Goal: Use online tool/utility: Utilize a website feature to perform a specific function

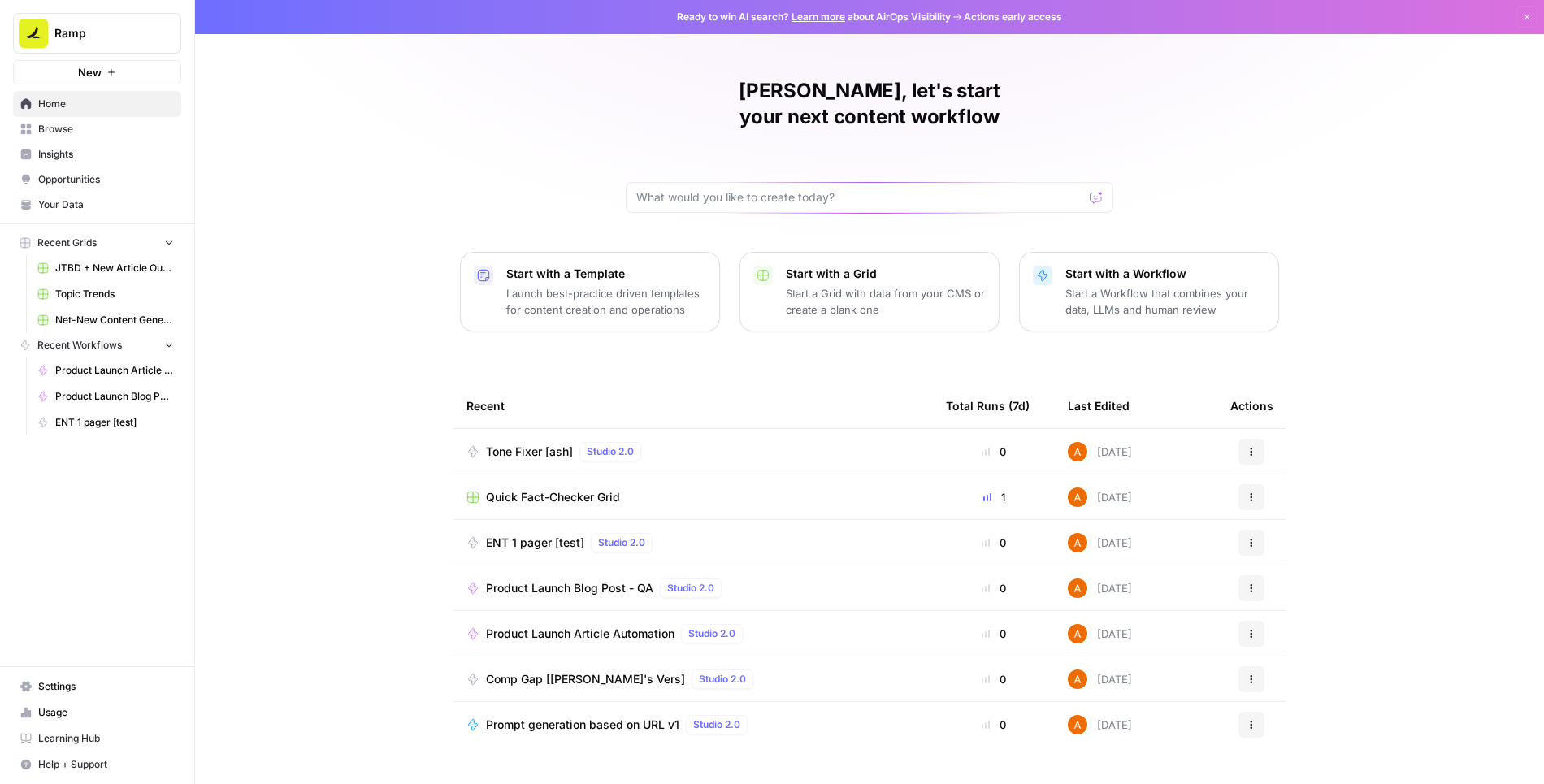
click at [523, 443] on span "Tone Fixer [ash]" at bounding box center [529, 451] width 87 height 16
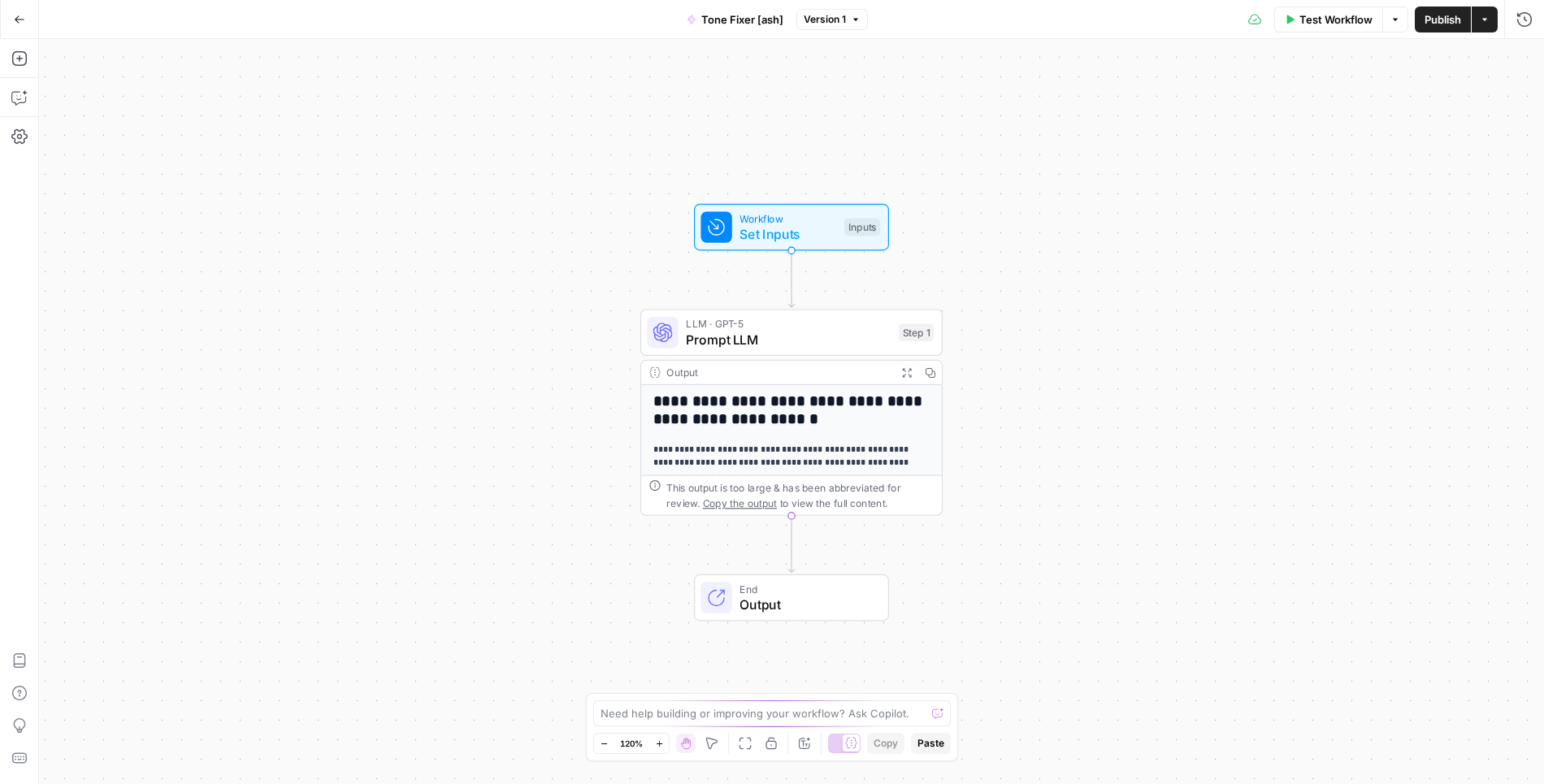
click at [1435, 23] on span "Publish" at bounding box center [1442, 19] width 36 height 16
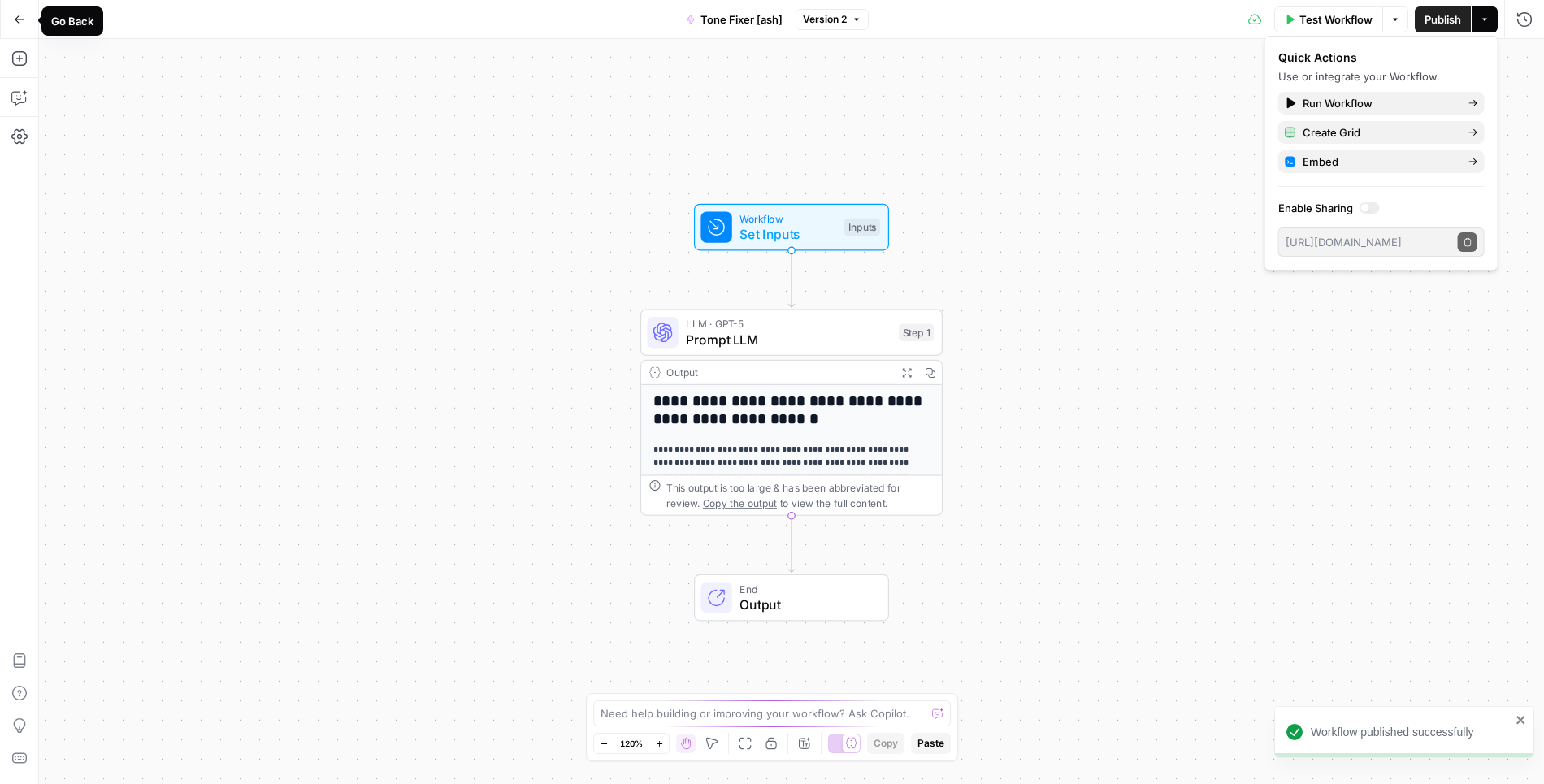
click at [16, 19] on icon "button" at bounding box center [20, 20] width 11 height 11
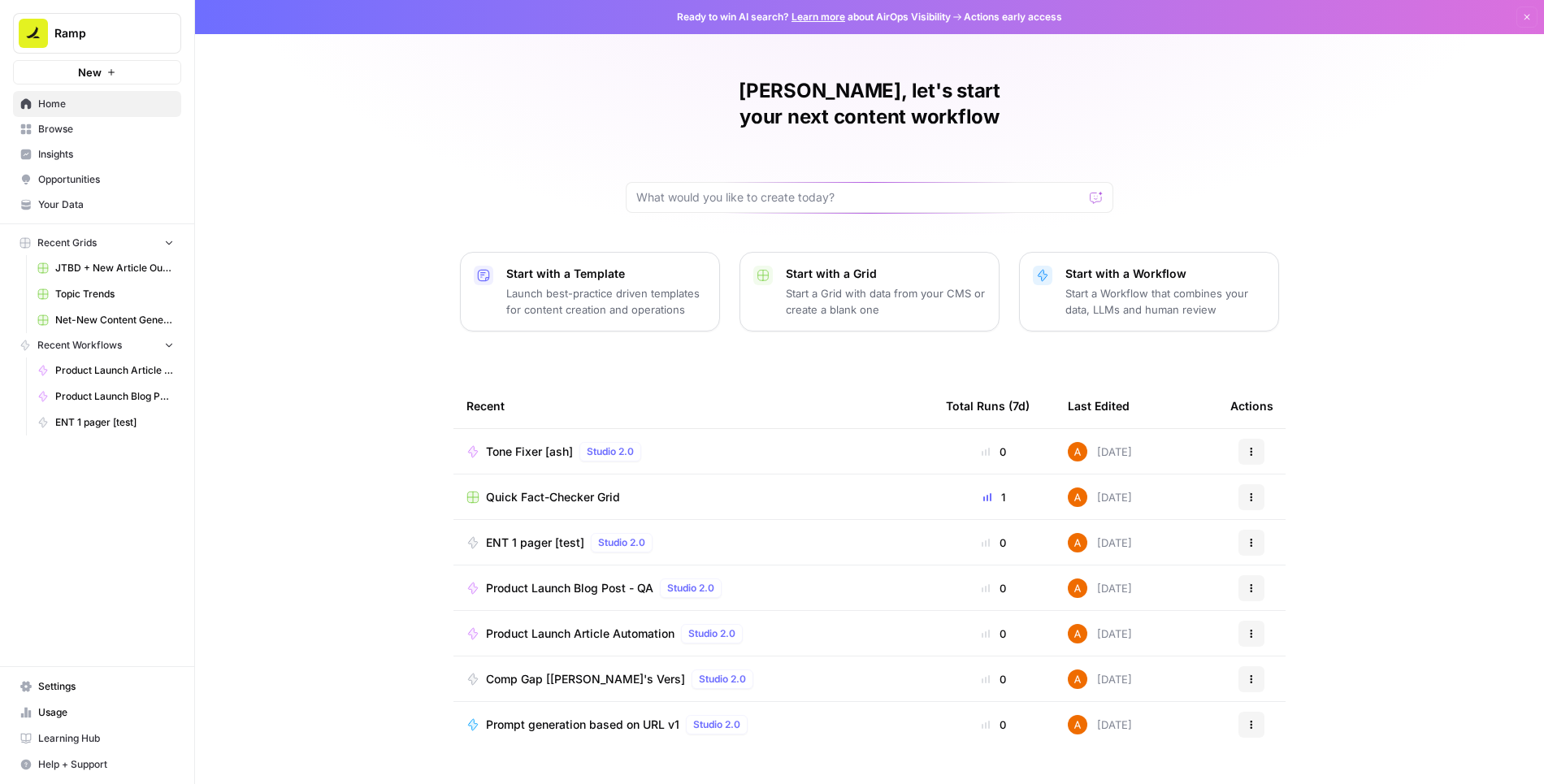
click at [539, 443] on span "Tone Fixer [ash]" at bounding box center [529, 451] width 87 height 16
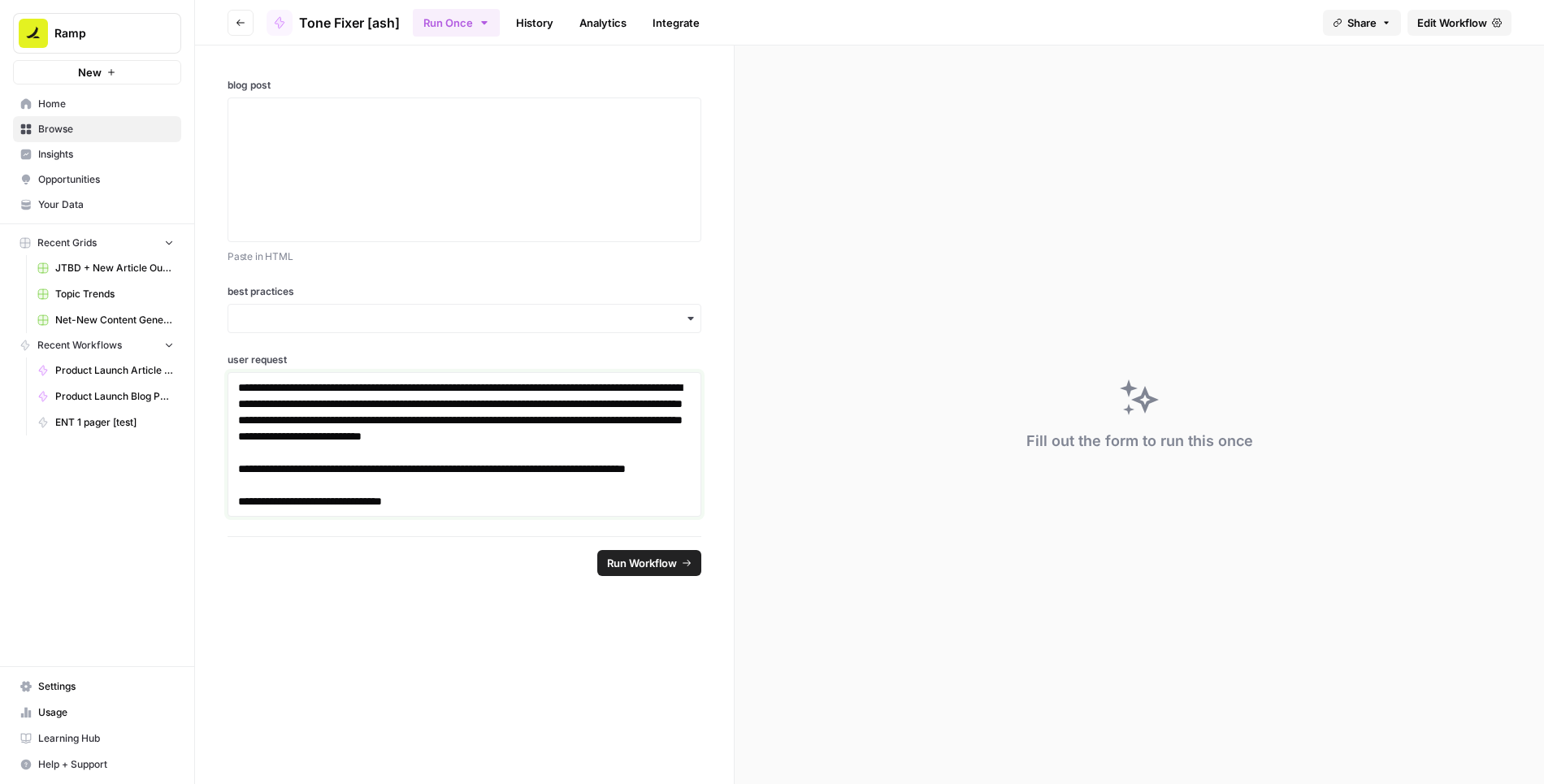
click at [475, 440] on p "**********" at bounding box center [465, 419] width 454 height 81
click at [1455, 16] on span "Edit Workflow" at bounding box center [1452, 22] width 70 height 16
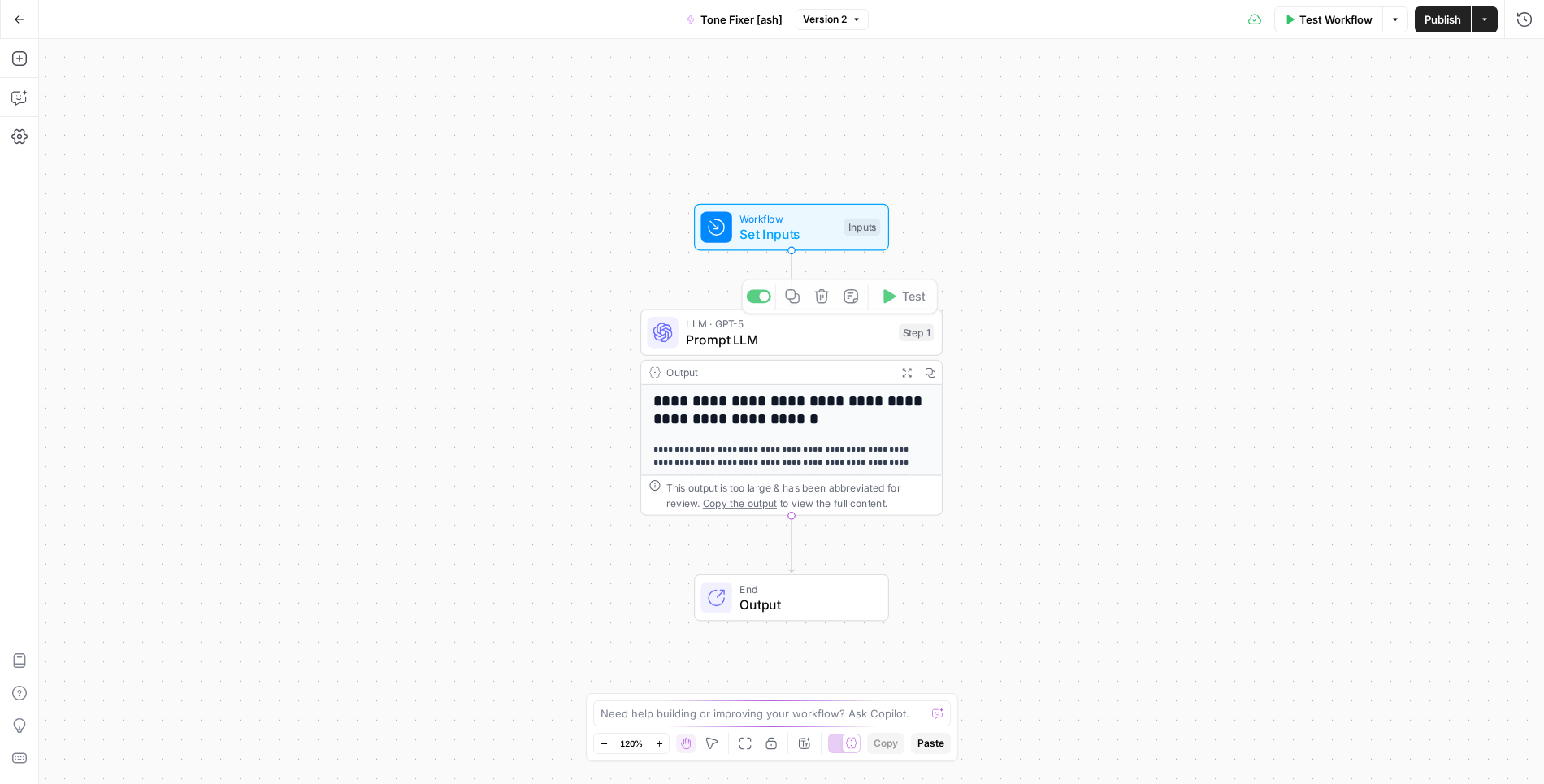
click at [800, 227] on span "Set Inputs" at bounding box center [788, 234] width 97 height 20
click at [1480, 225] on span "edit field" at bounding box center [1470, 231] width 35 height 13
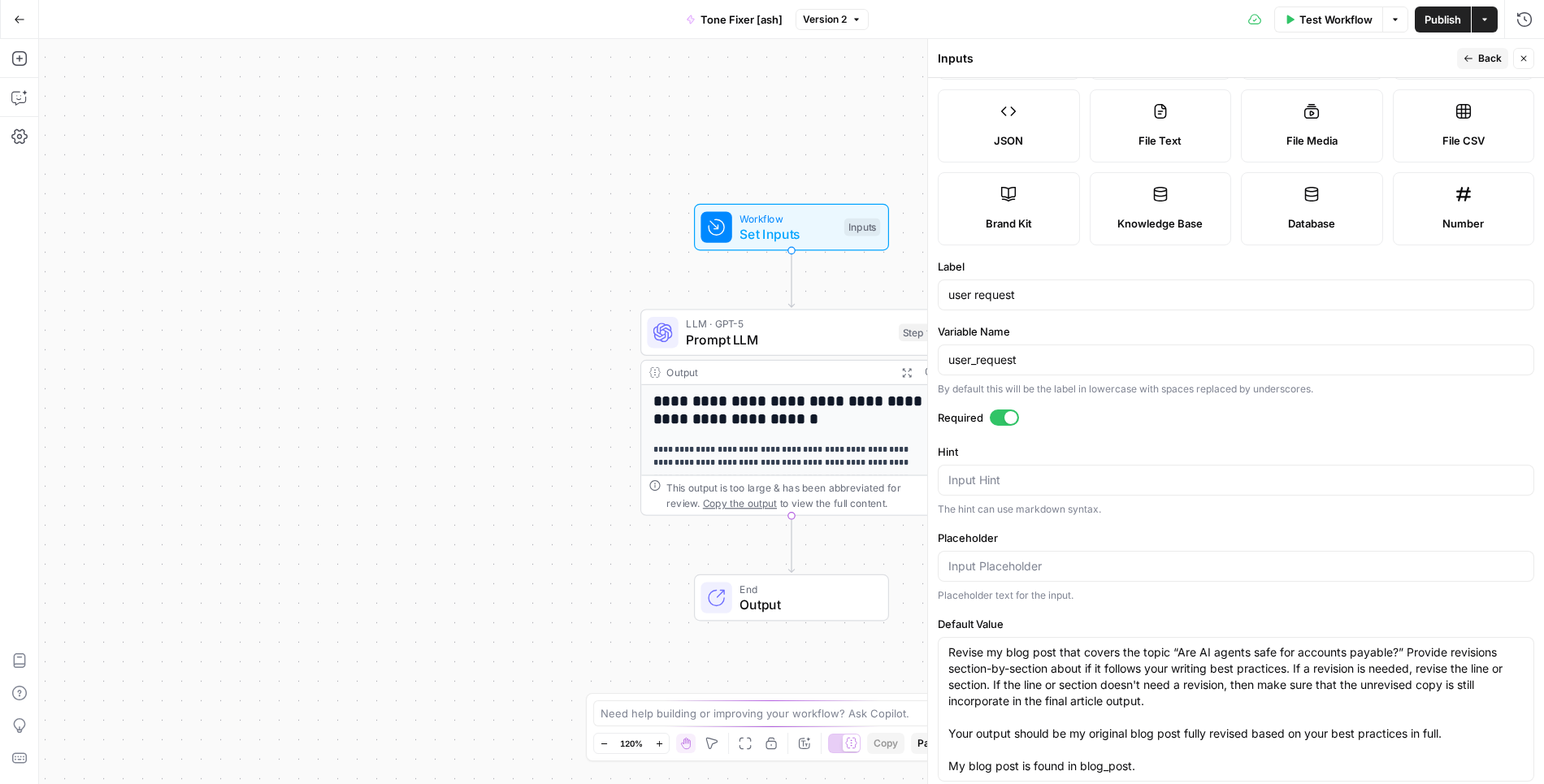
scroll to position [126, 0]
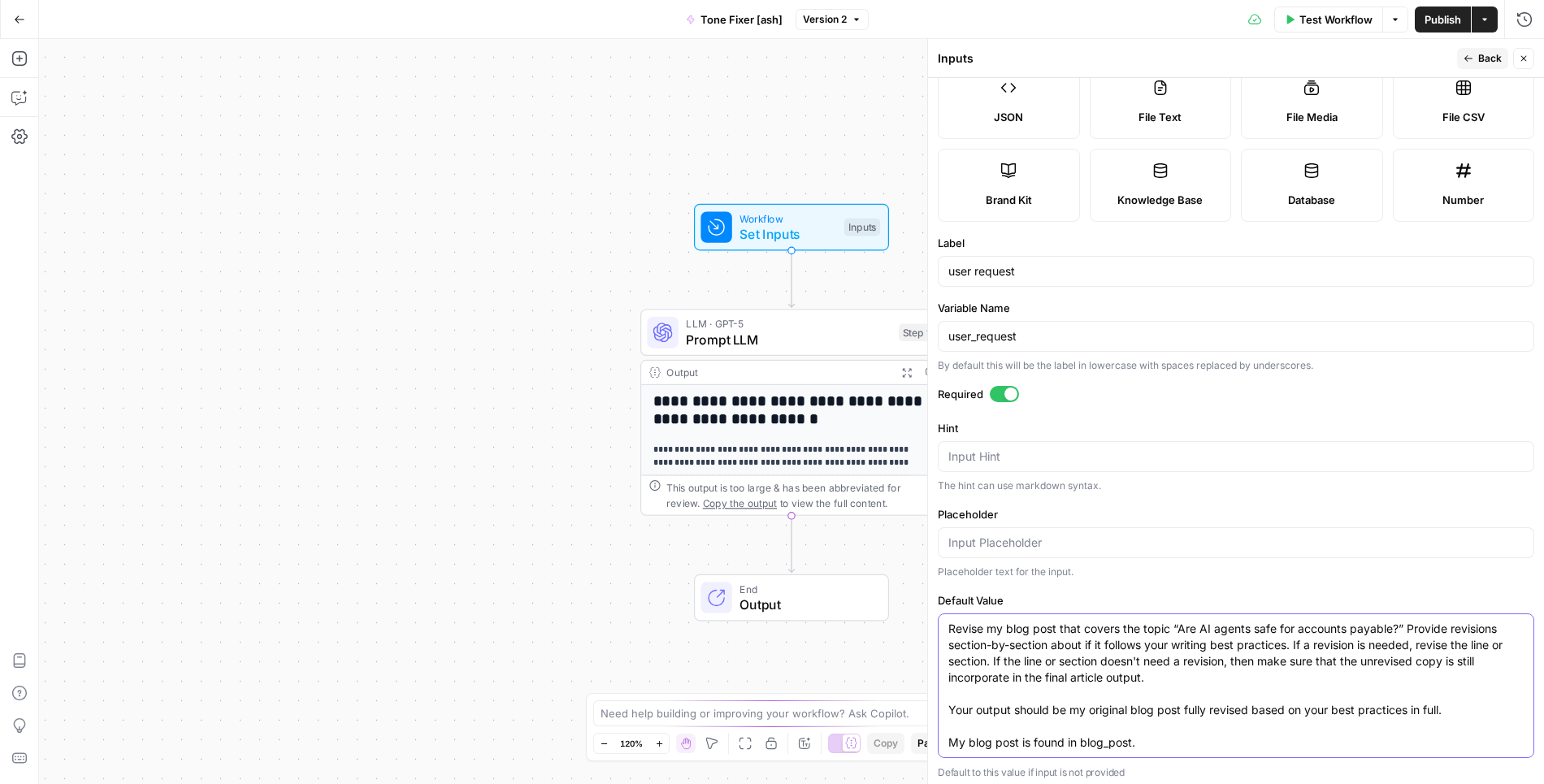
click at [1163, 655] on textarea "Revise my blog post that covers the topic “Are AI agents safe for accounts paya…" at bounding box center [1236, 686] width 576 height 130
click at [1392, 656] on textarea "Revise my blog post that covers the topic “Are AI agents safe for accounts paya…" at bounding box center [1236, 686] width 576 height 130
paste textarea "What is the cost of using AI agents for accounts payable automation?” Provide r…"
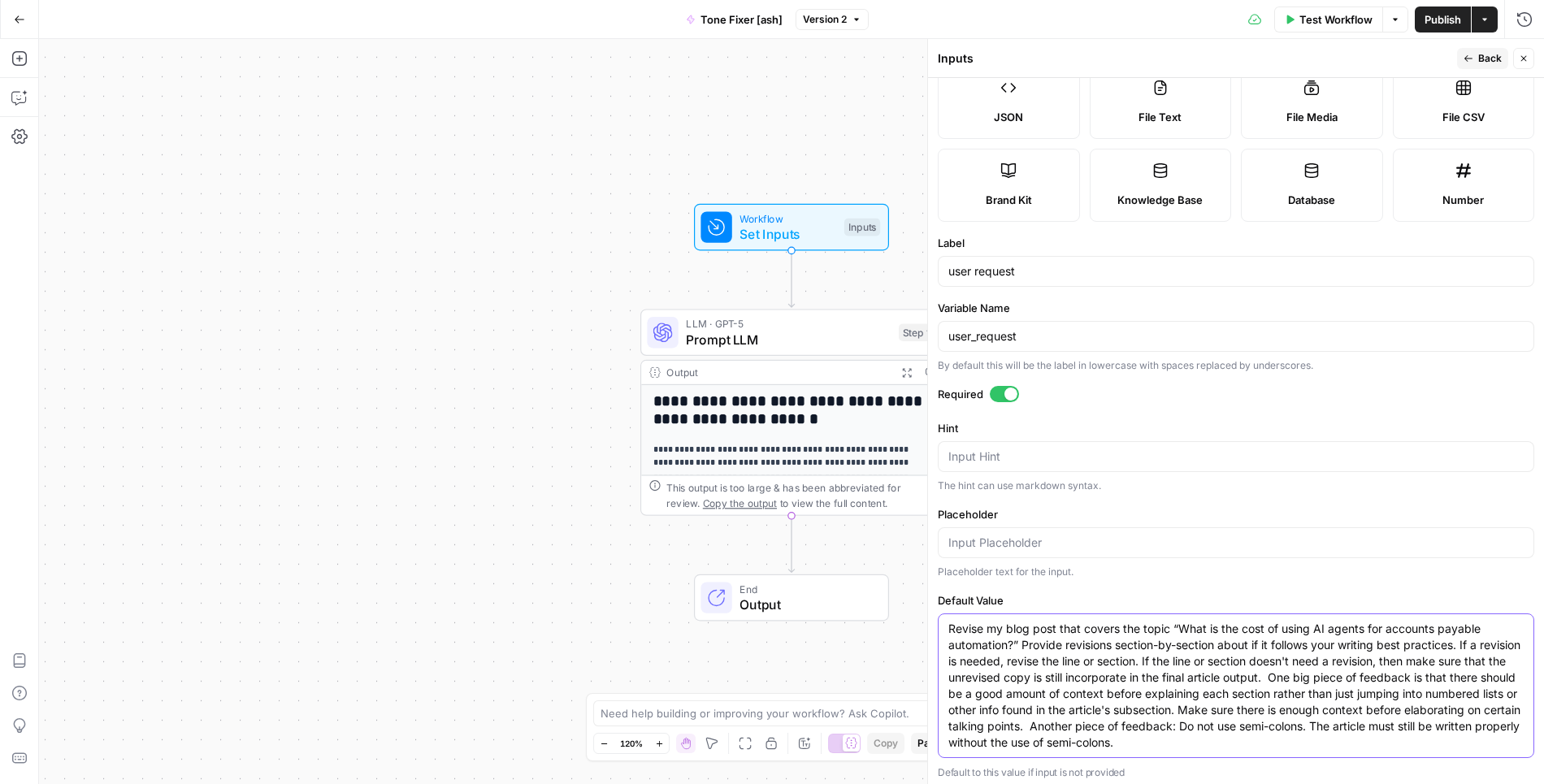
scroll to position [151, 0]
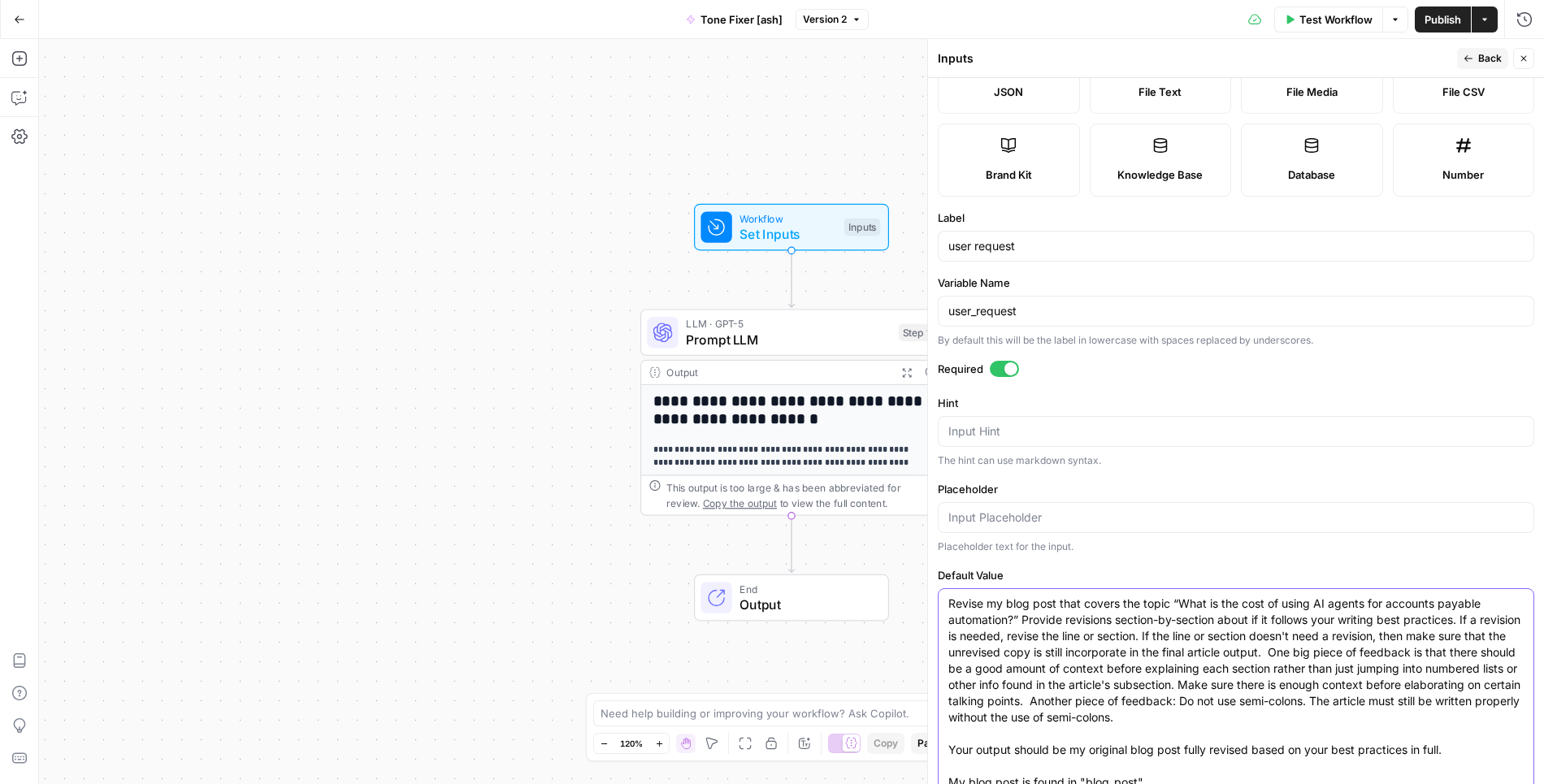
drag, startPoint x: 1180, startPoint y: 601, endPoint x: 1014, endPoint y: 615, distance: 166.6
click at [1014, 615] on textarea "Revise my blog post that covers the topic “What is the cost of using AI agents …" at bounding box center [1236, 693] width 576 height 195
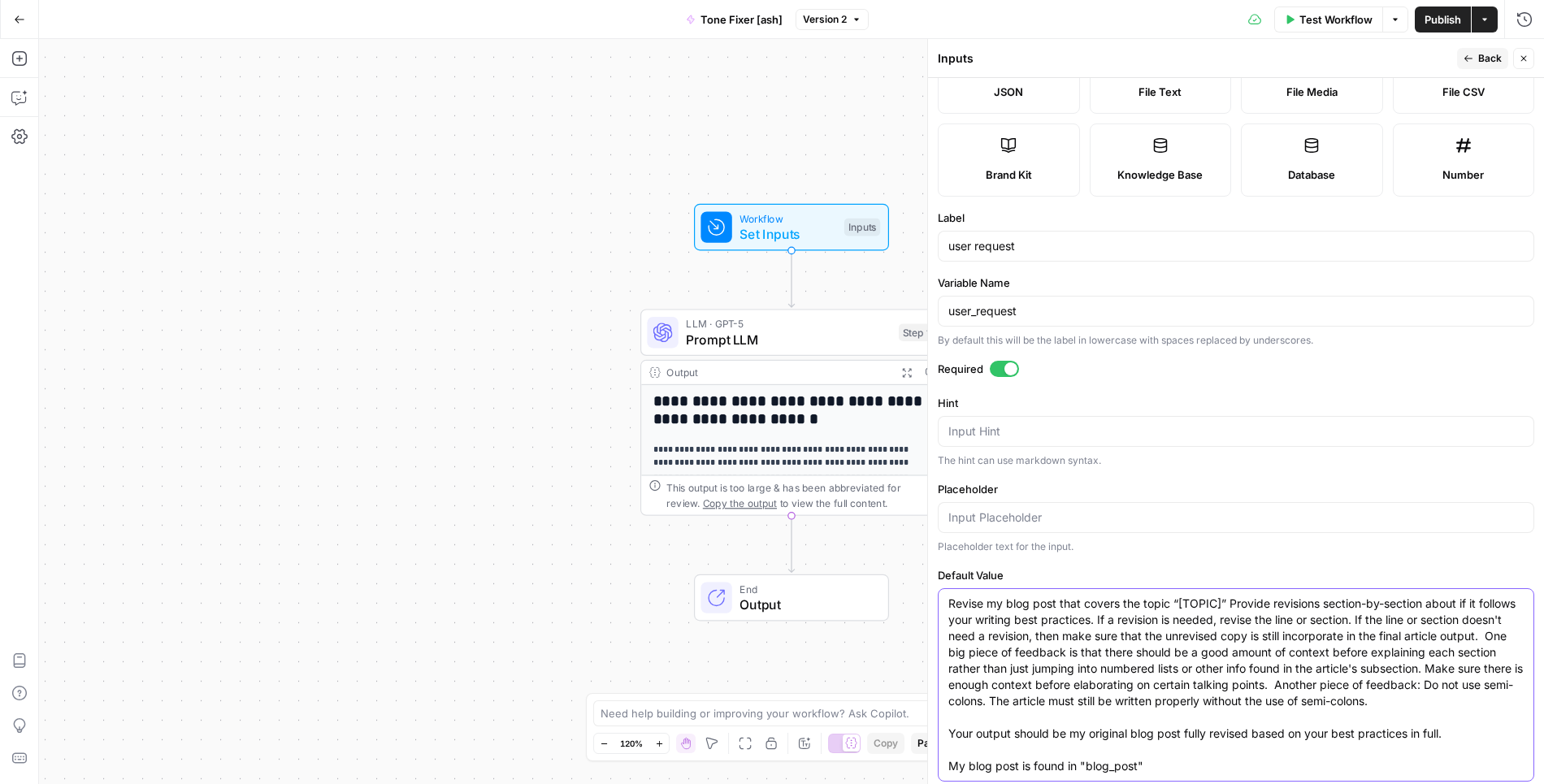
click at [1229, 597] on textarea "Revise my blog post that covers the topic “[TOPIC]” Provide revisions section-b…" at bounding box center [1236, 685] width 576 height 179
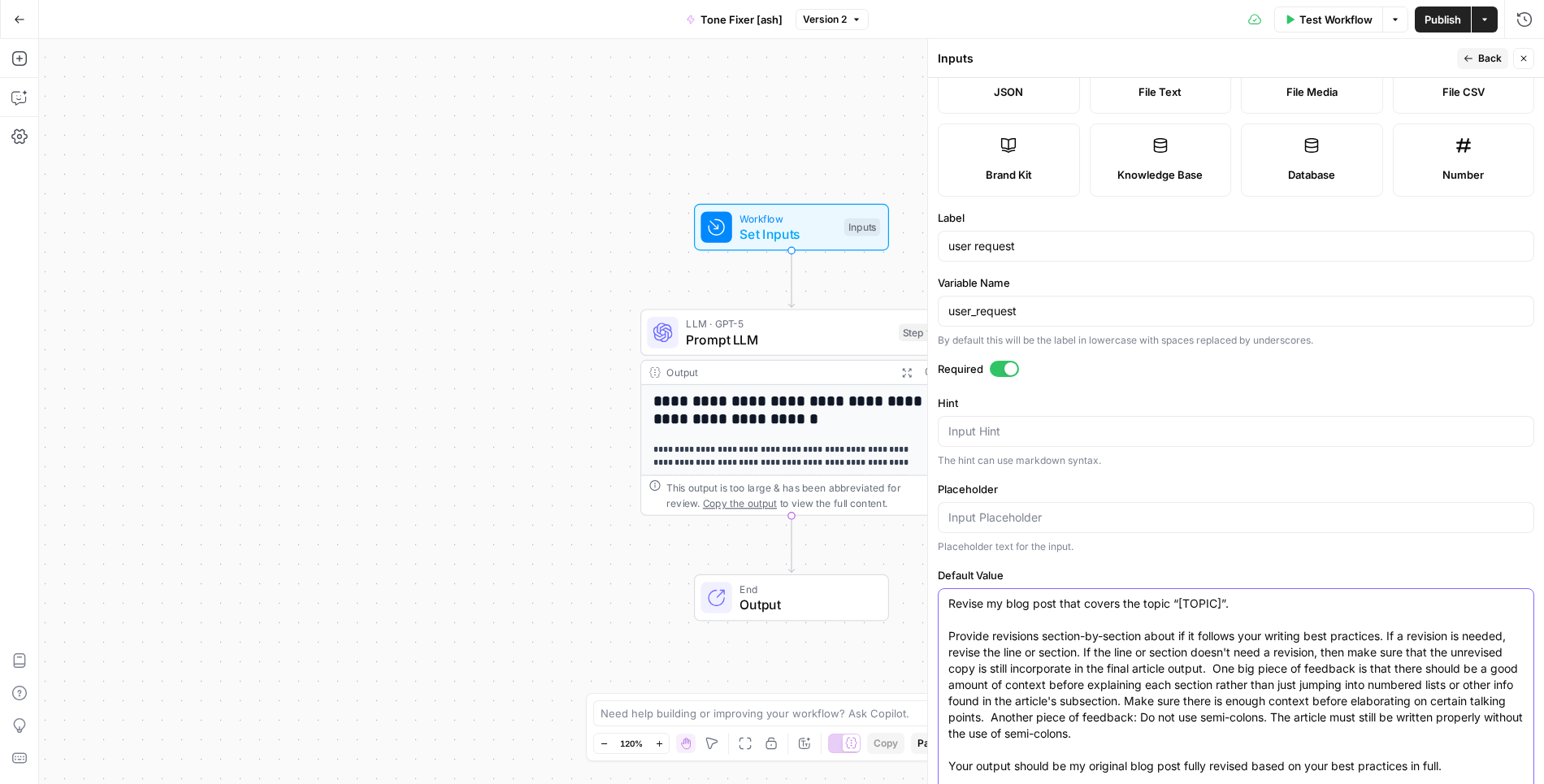
scroll to position [207, 0]
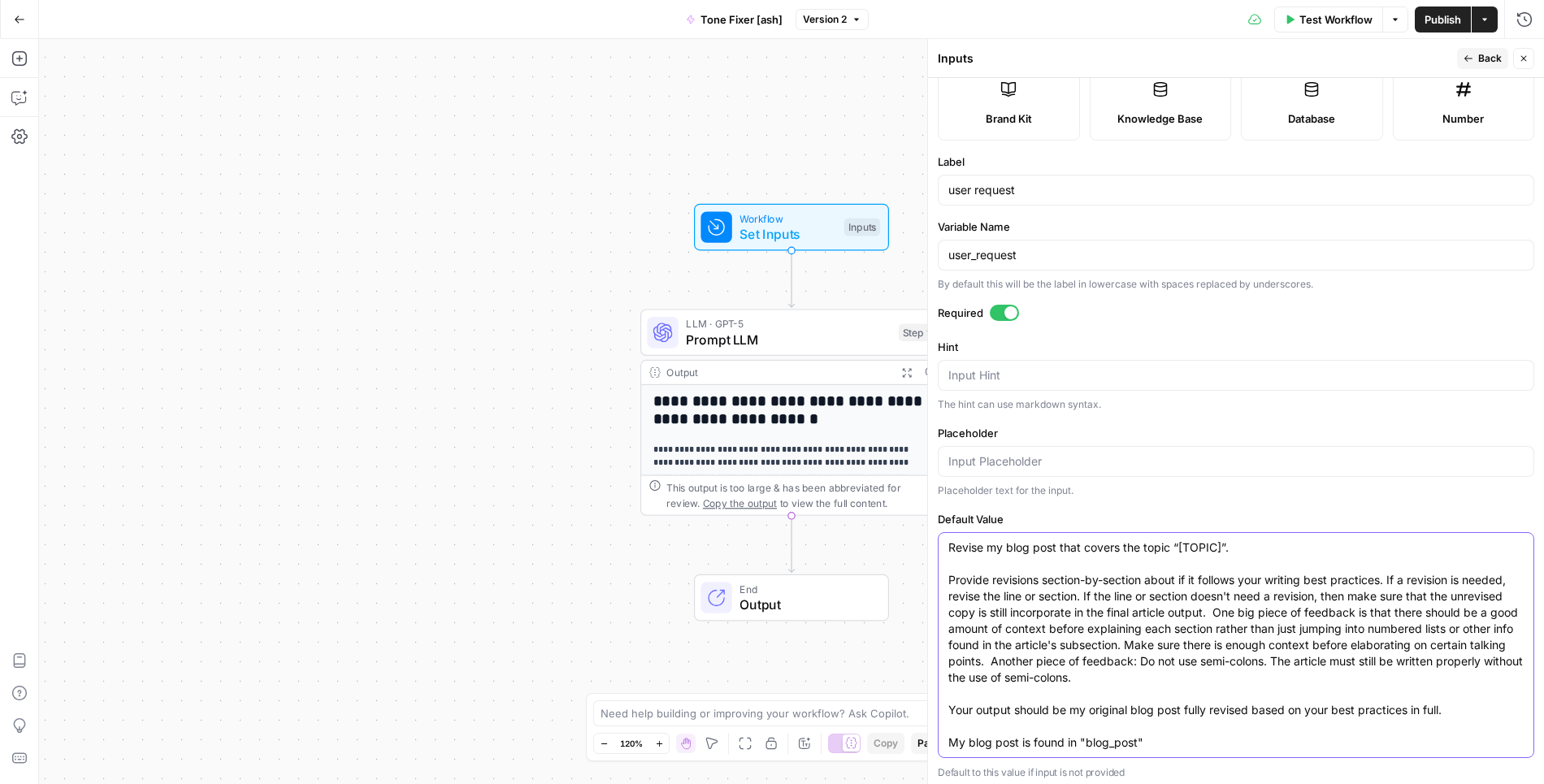
click at [1164, 653] on textarea "Revise my blog post that covers the topic “[TOPIC]”. Provide revisions section-…" at bounding box center [1236, 644] width 576 height 211
click at [1217, 602] on textarea "Revise my blog post that covers the topic “[TOPIC]”. Provide revisions section-…" at bounding box center [1236, 644] width 576 height 211
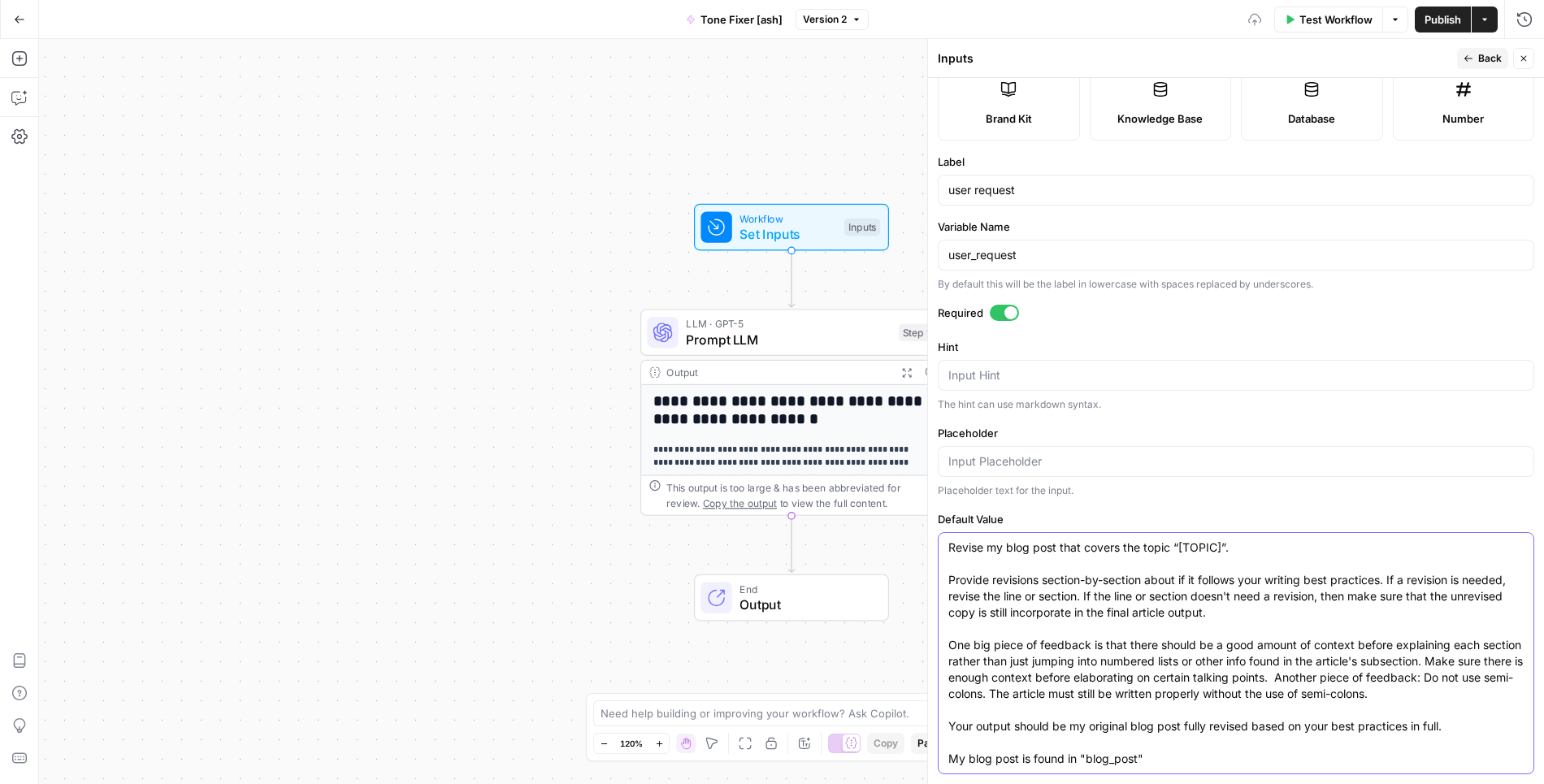
click at [1192, 651] on textarea "Revise my blog post that covers the topic “[TOPIC]”. Provide revisions section-…" at bounding box center [1236, 653] width 576 height 227
click at [1286, 674] on textarea "Revise my blog post that covers the topic “[TOPIC]”. Provide revisions section-…" at bounding box center [1236, 653] width 576 height 227
click at [1217, 656] on textarea "Revise my blog post that covers the topic “[TOPIC]”. Provide revisions section-…" at bounding box center [1236, 653] width 576 height 227
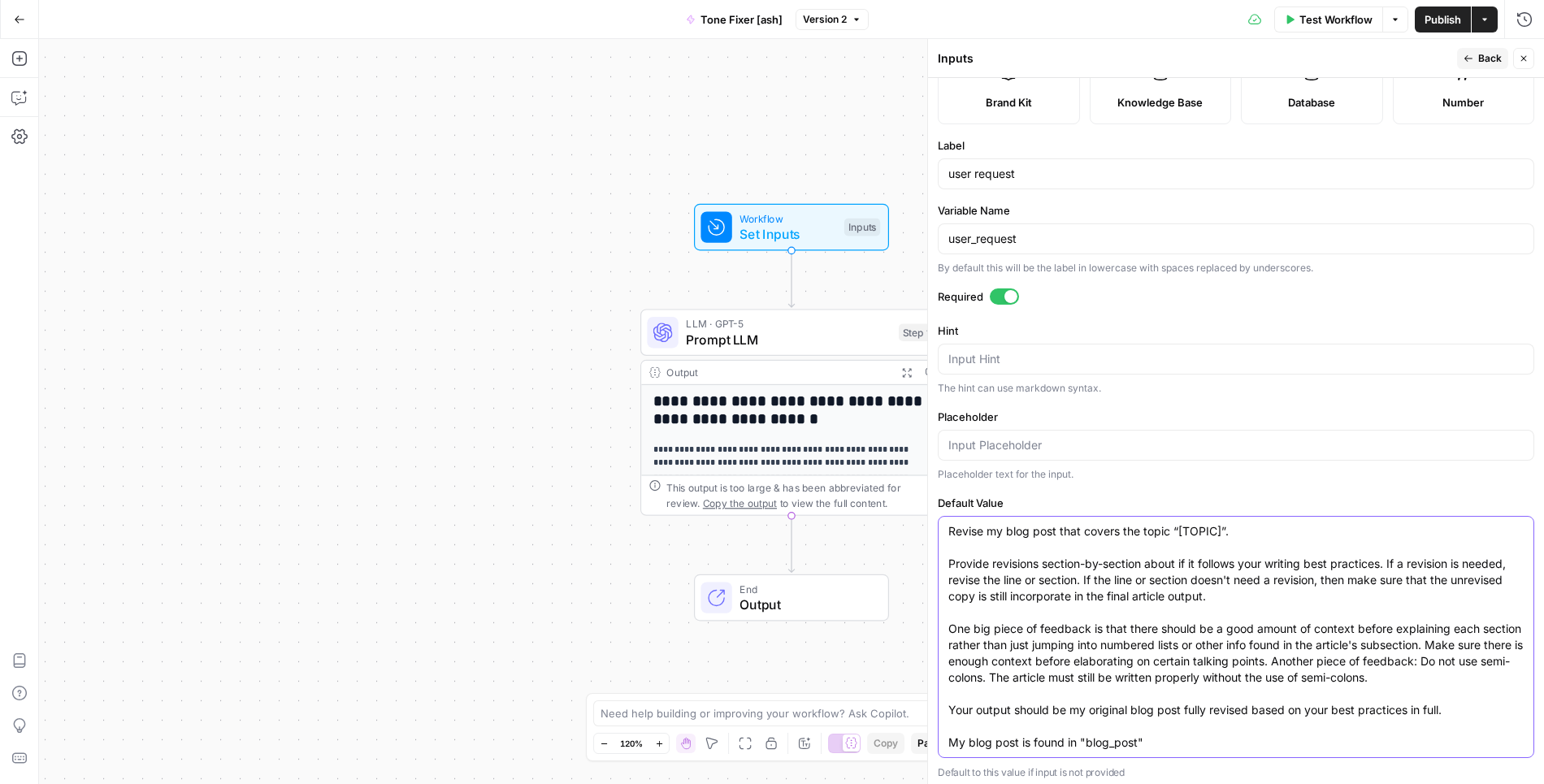
type textarea "Revise my blog post that covers the topic “[TOPIC]”. Provide revisions section-…"
click at [1200, 751] on div "Revise my blog post that covers the topic “[TOPIC]”. Provide revisions section-…" at bounding box center [1236, 637] width 596 height 242
click at [1162, 720] on textarea "Revise my blog post that covers the topic “[TOPIC]”. Provide revisions section-…" at bounding box center [1236, 637] width 576 height 227
click at [1402, 589] on textarea "Revise my blog post that covers the topic “[TOPIC]”. Provide revisions section-…" at bounding box center [1236, 637] width 576 height 227
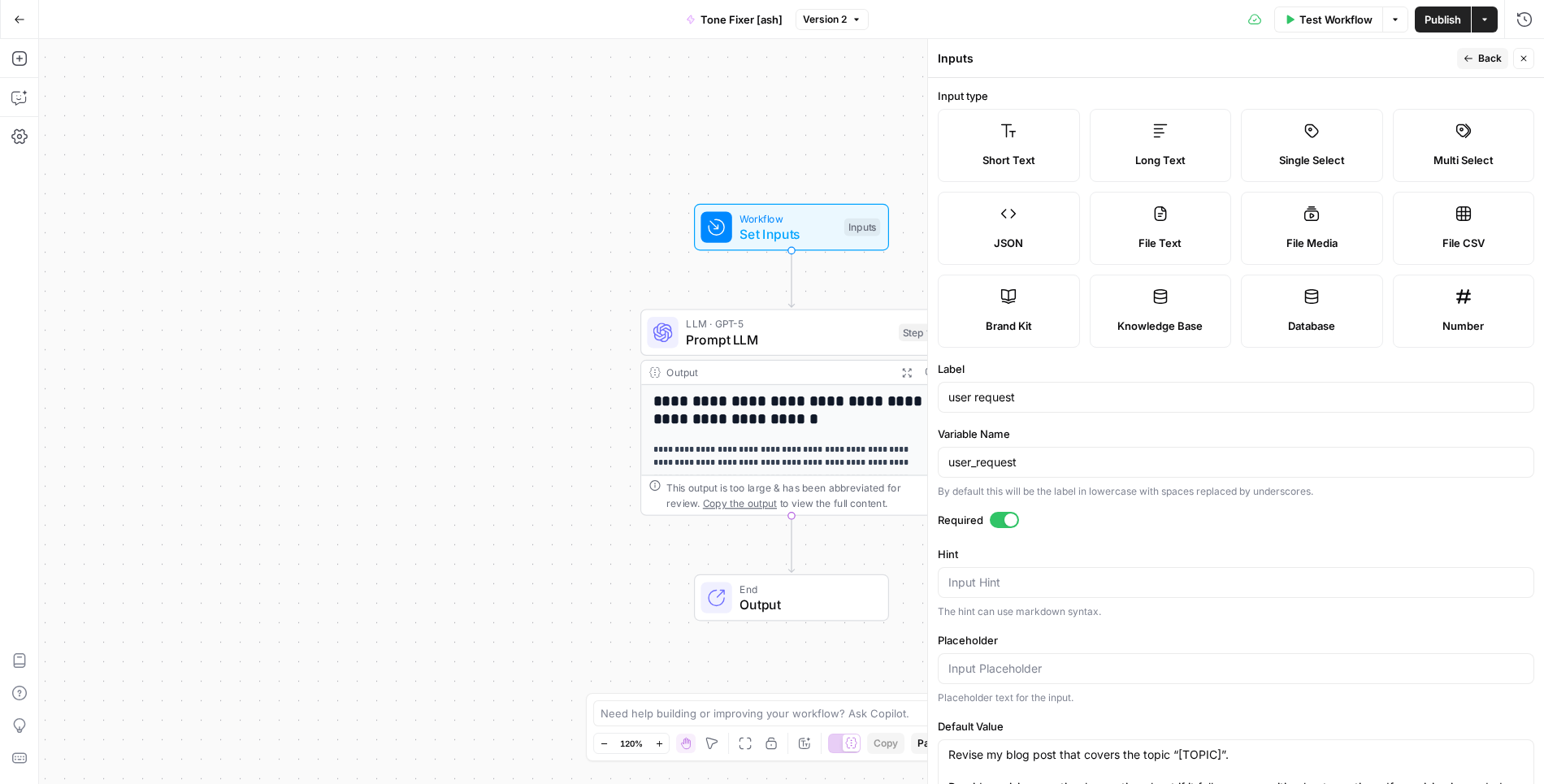
click at [1480, 54] on span "Back" at bounding box center [1489, 59] width 23 height 15
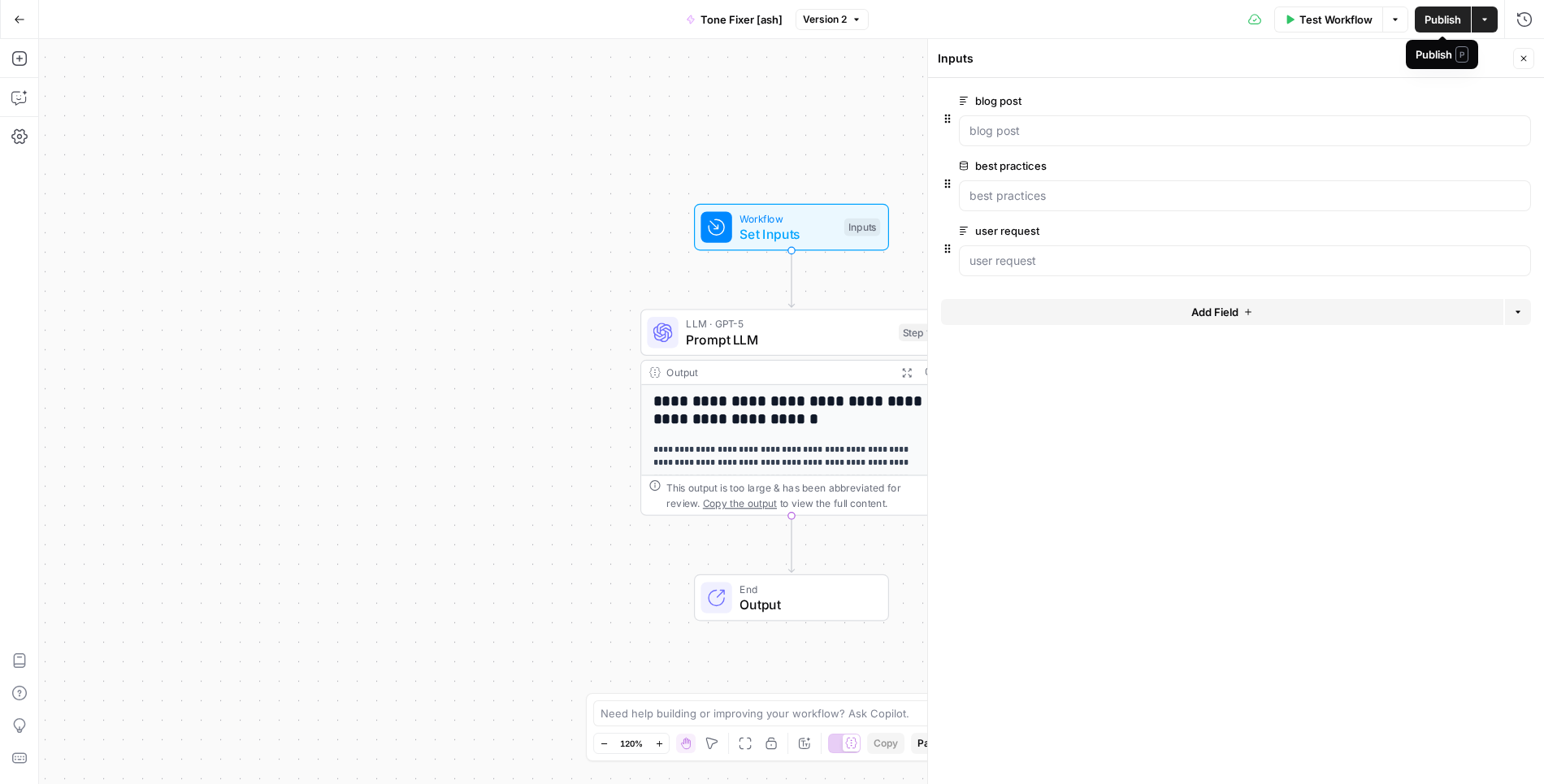
click at [1442, 20] on span "Publish" at bounding box center [1442, 19] width 36 height 16
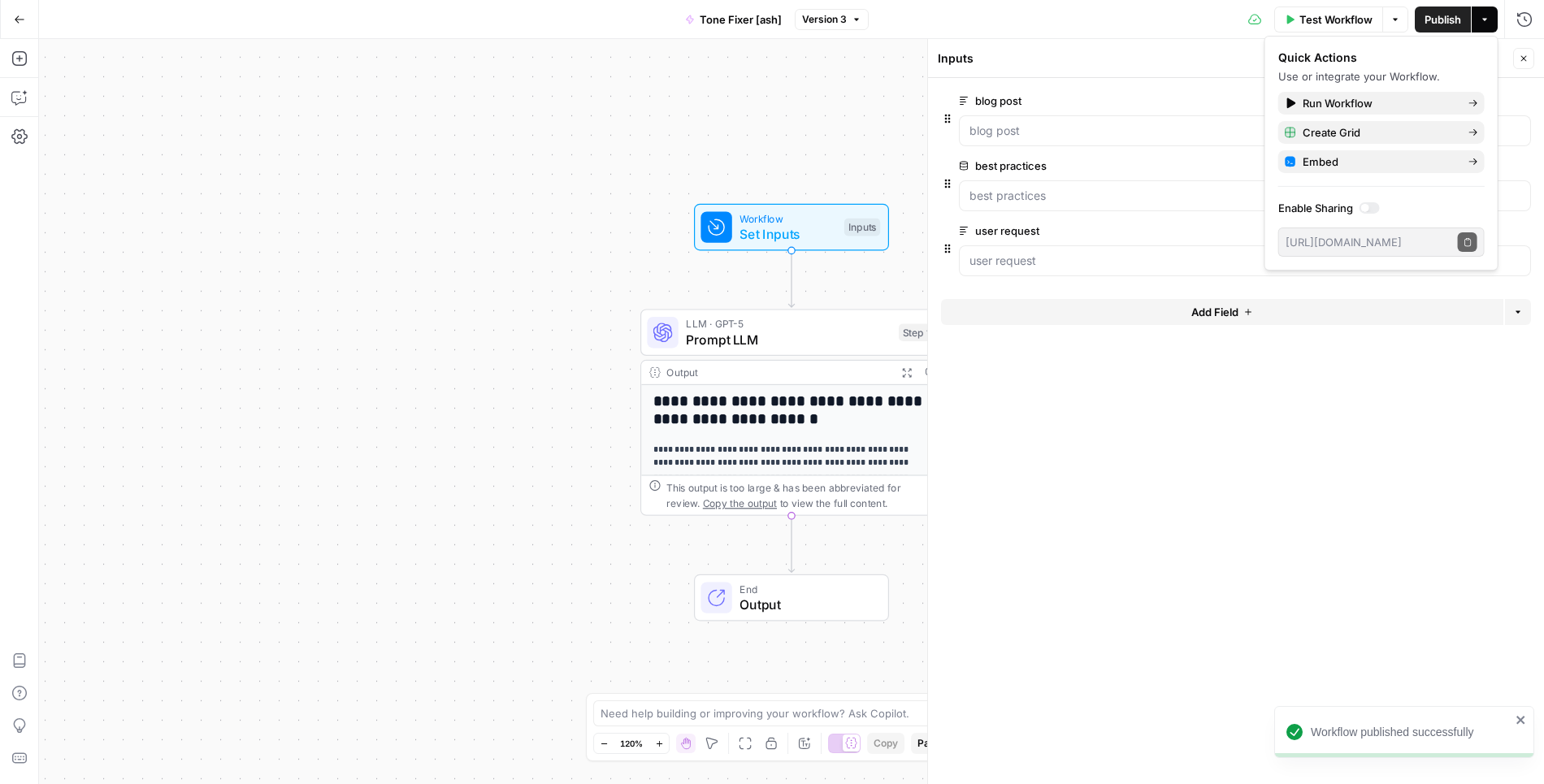
click at [22, 18] on icon "button" at bounding box center [20, 20] width 11 height 11
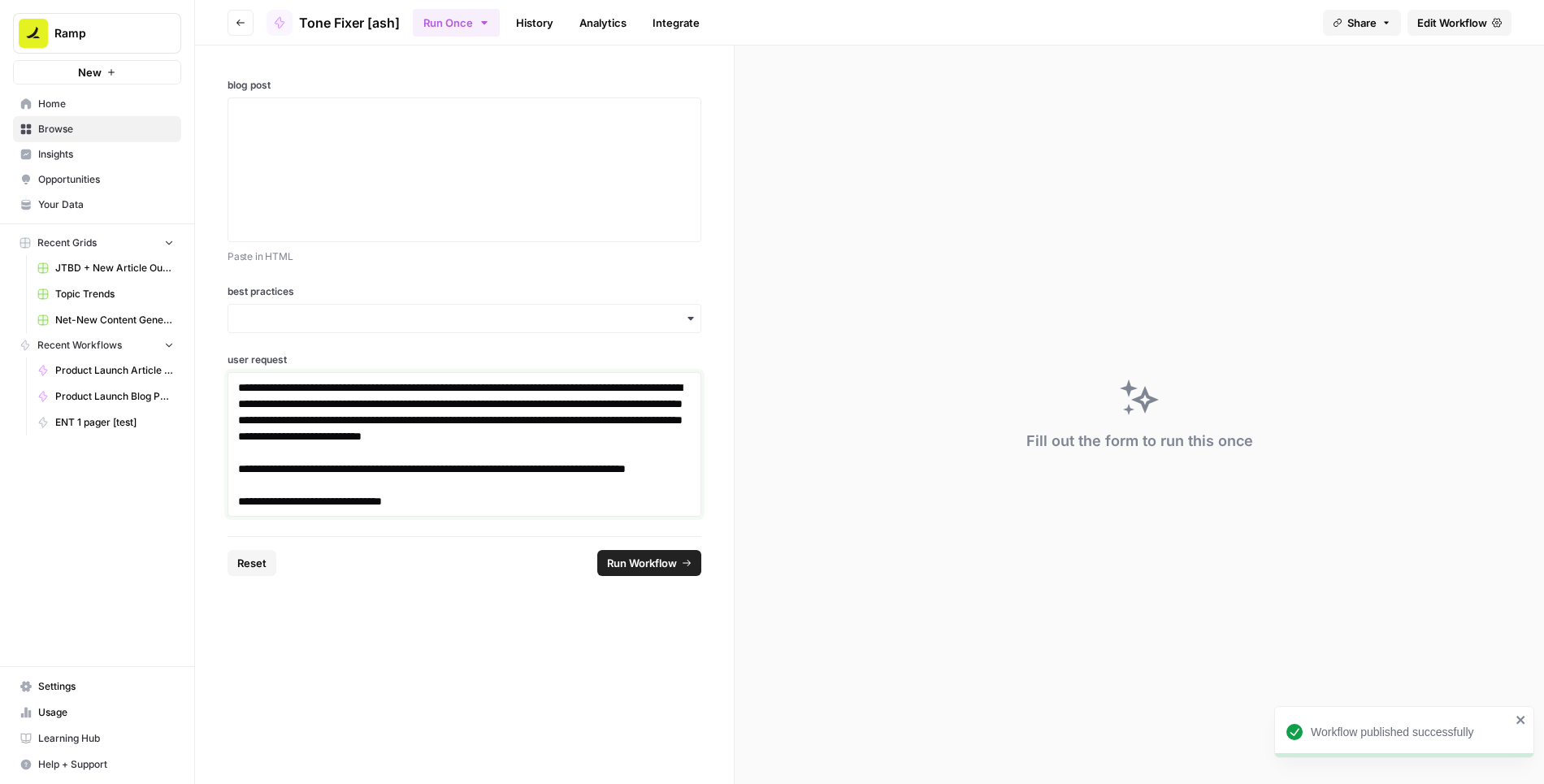
click at [469, 419] on p "**********" at bounding box center [465, 419] width 454 height 81
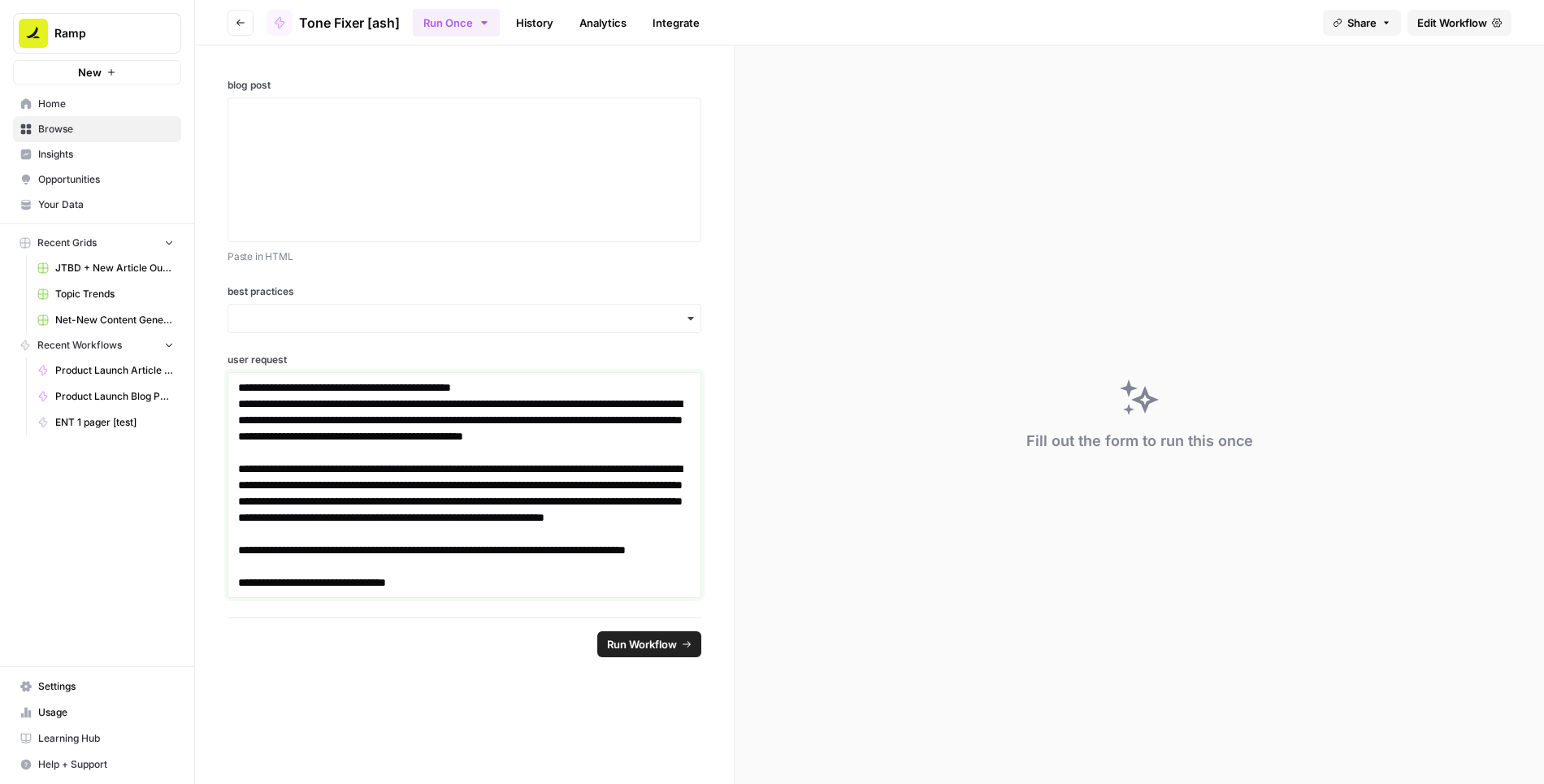
click at [481, 474] on p "**********" at bounding box center [465, 501] width 454 height 81
click at [597, 271] on div "**********" at bounding box center [464, 331] width 538 height 572
click at [589, 317] on input "best practices" at bounding box center [465, 318] width 453 height 16
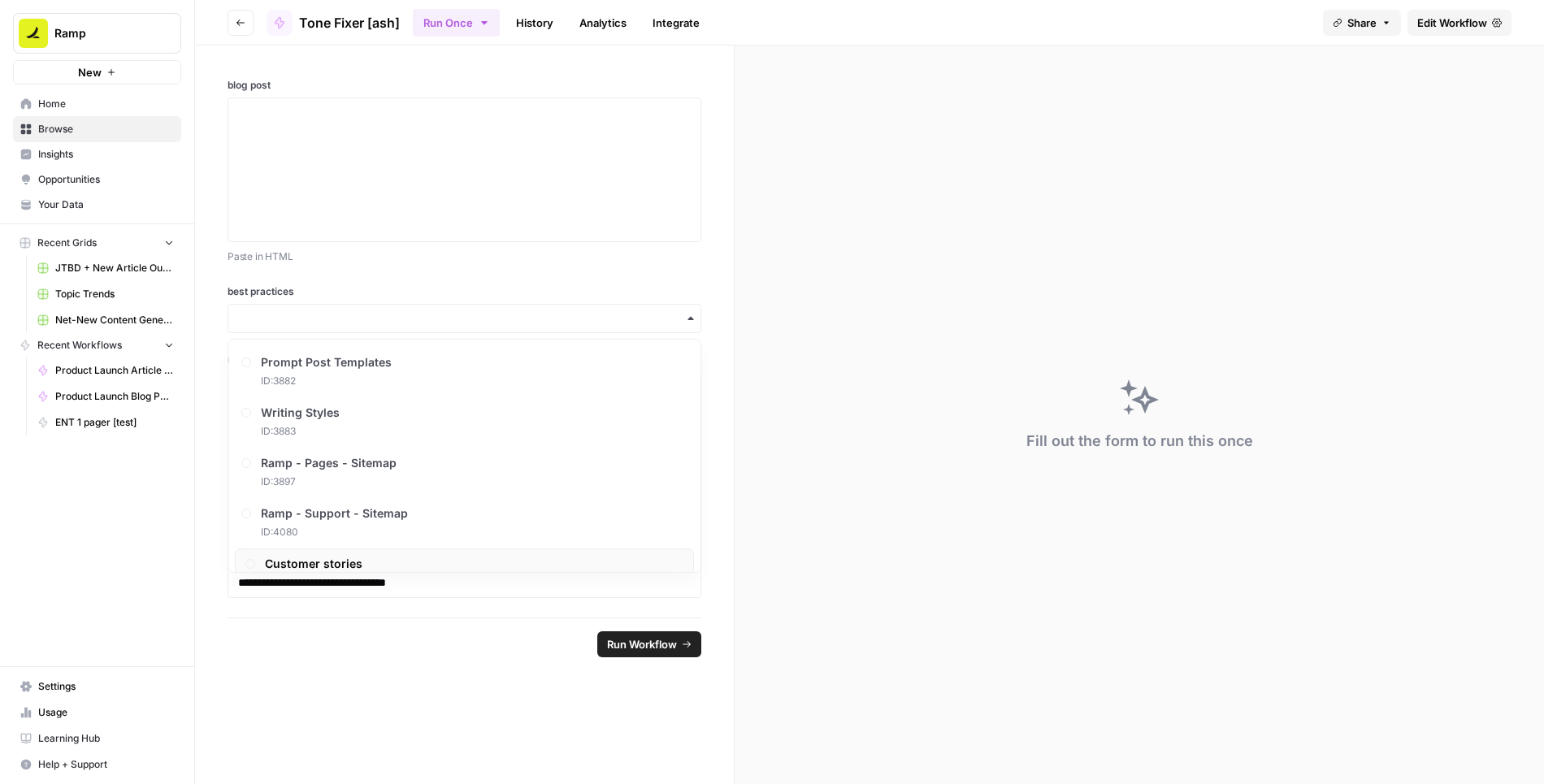
scroll to position [20, 0]
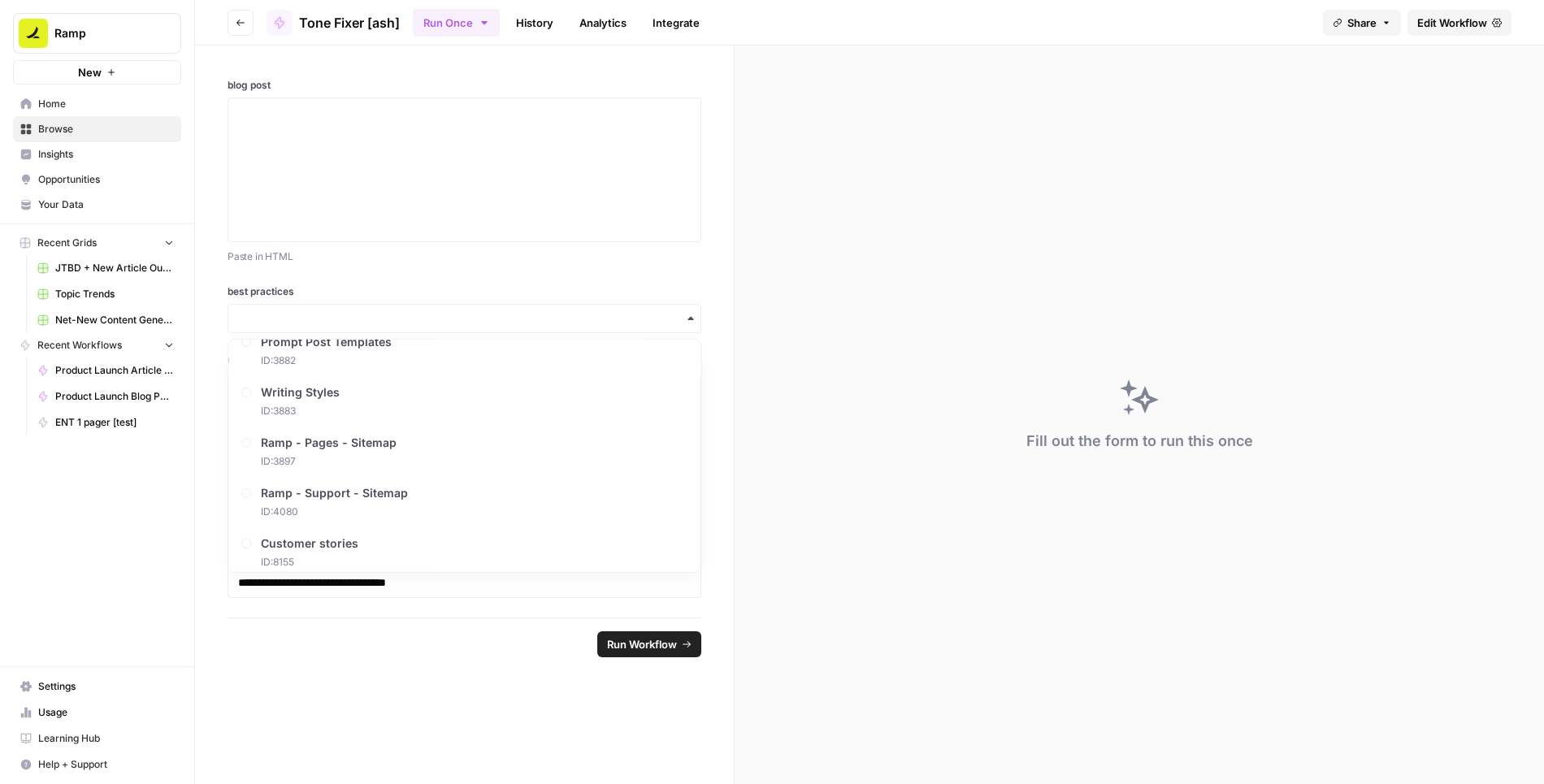
click at [449, 692] on form "**********" at bounding box center [464, 414] width 539 height 738
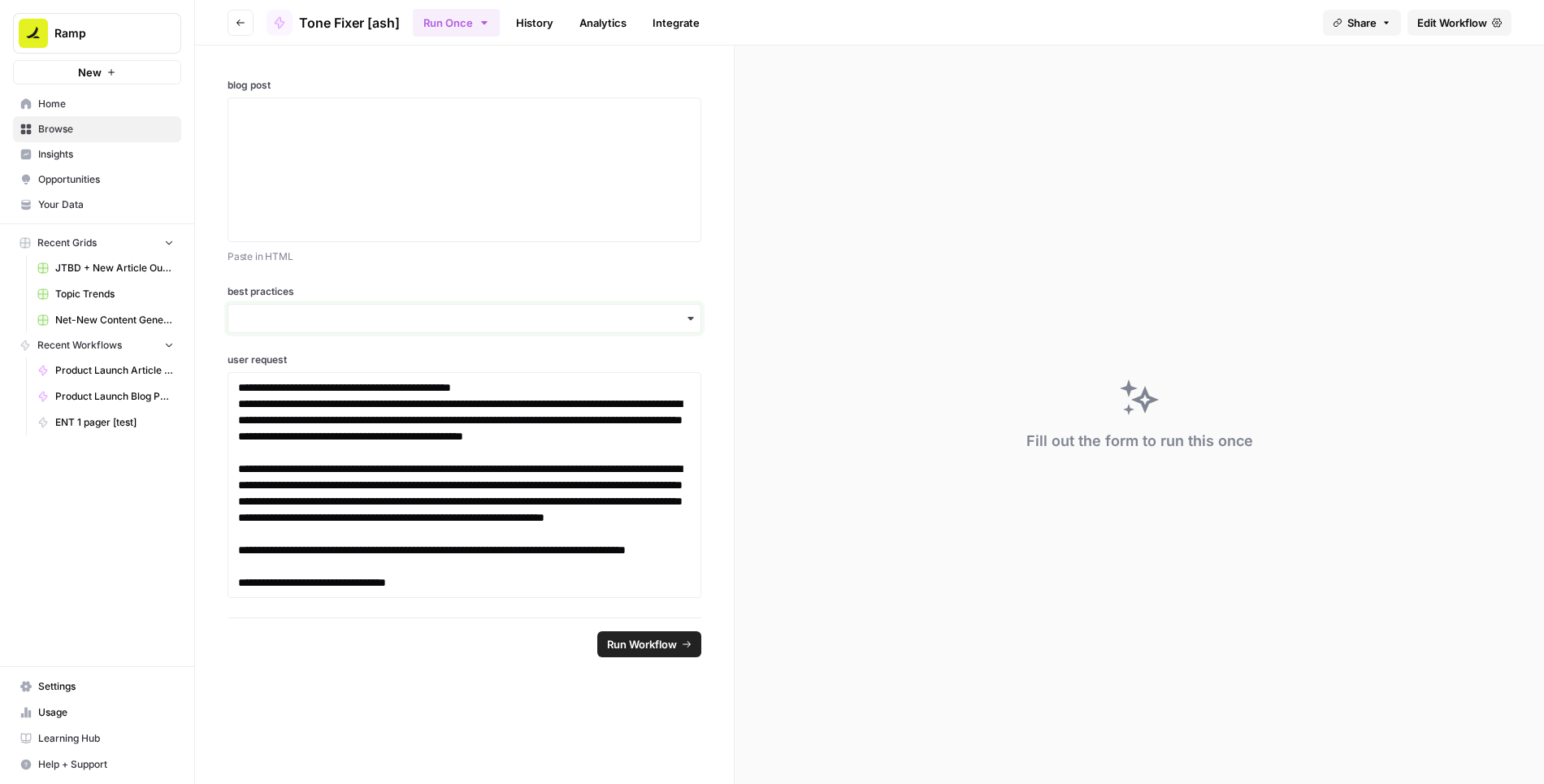
click at [524, 310] on input "best practices" at bounding box center [465, 318] width 453 height 16
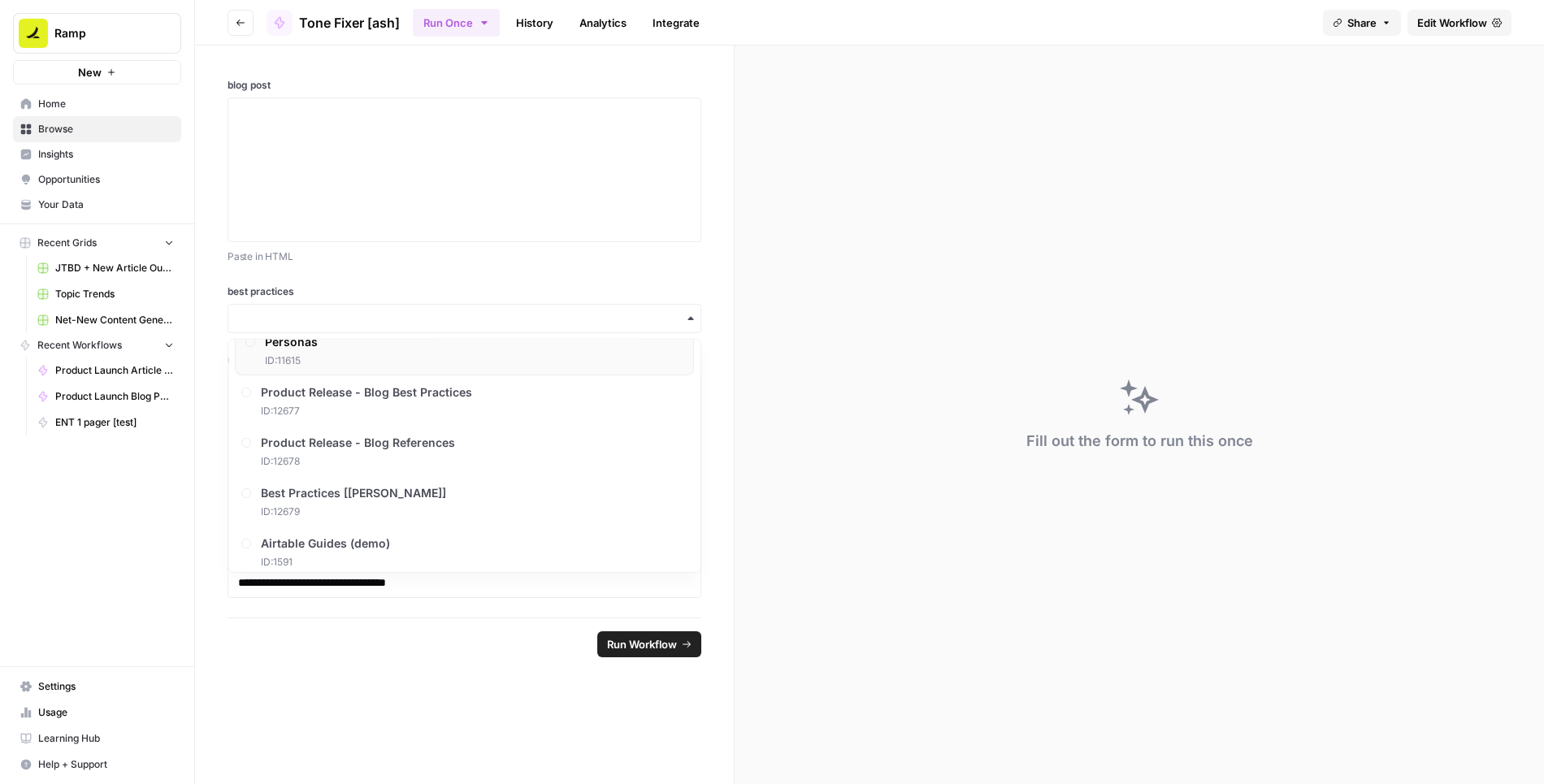
scroll to position [504, 0]
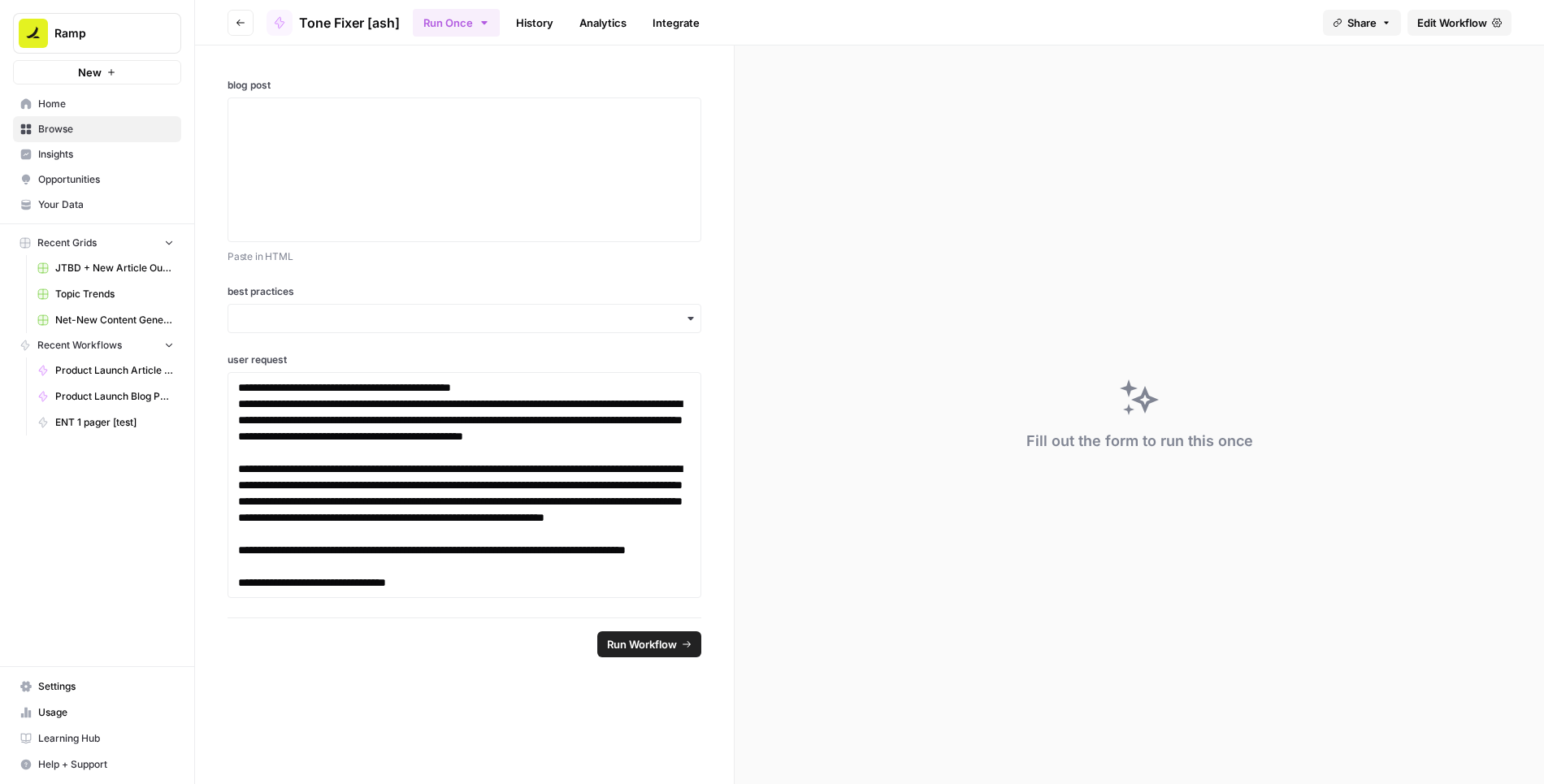
click at [619, 261] on p "Paste in HTML" at bounding box center [464, 256] width 474 height 16
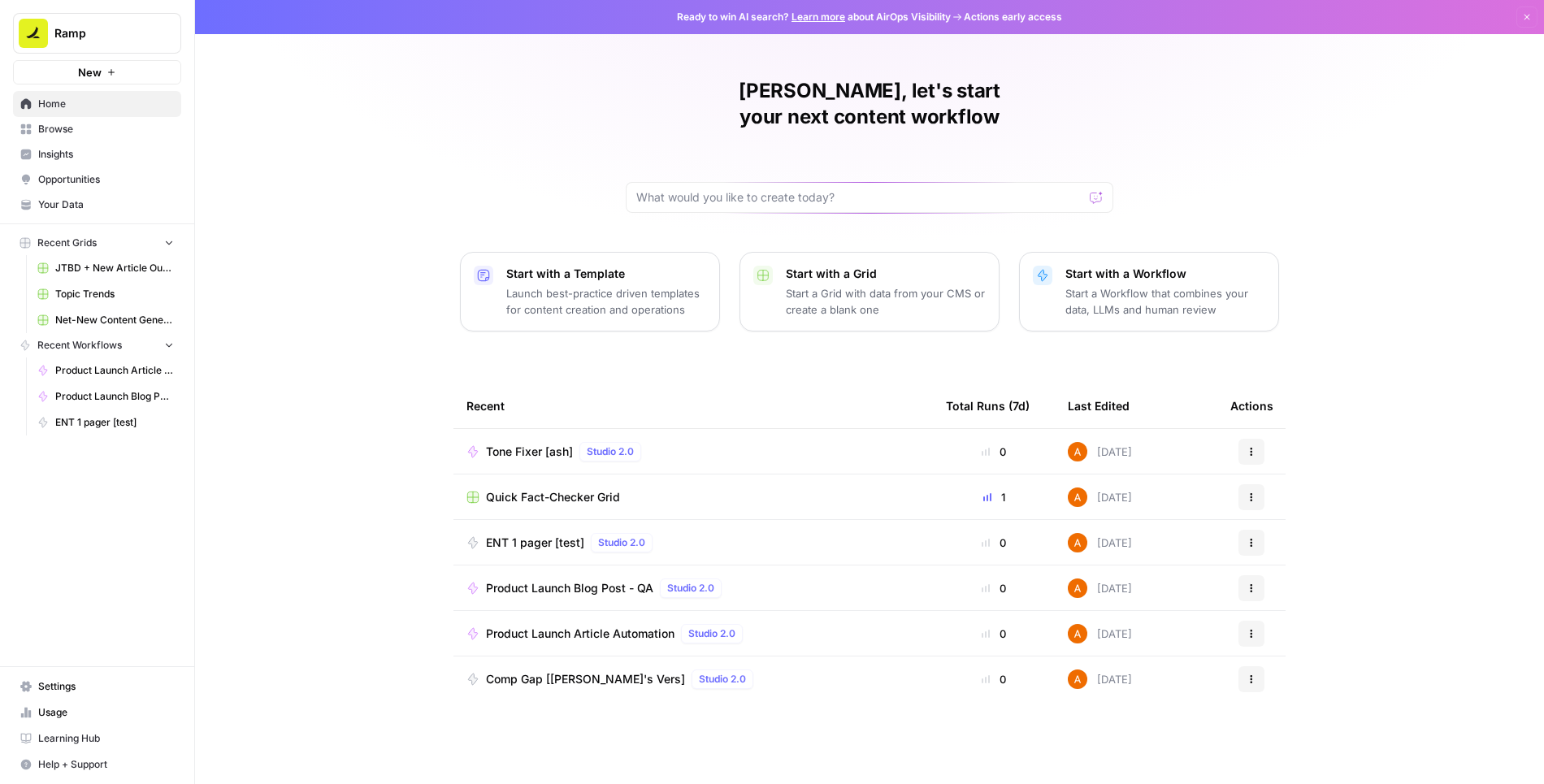
click at [95, 131] on span "Browse" at bounding box center [106, 129] width 136 height 15
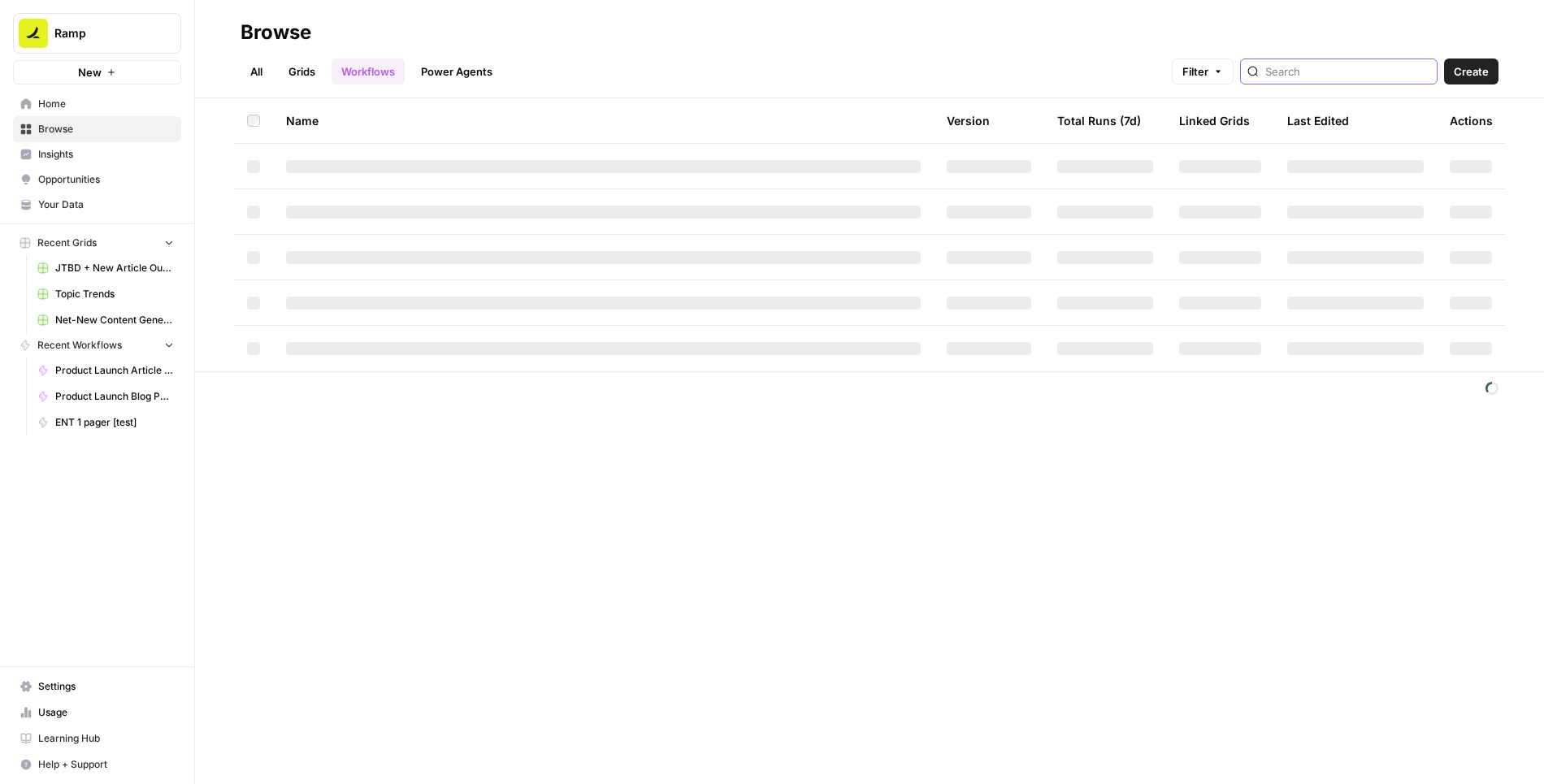
click at [1391, 65] on input "search" at bounding box center [1347, 71] width 165 height 16
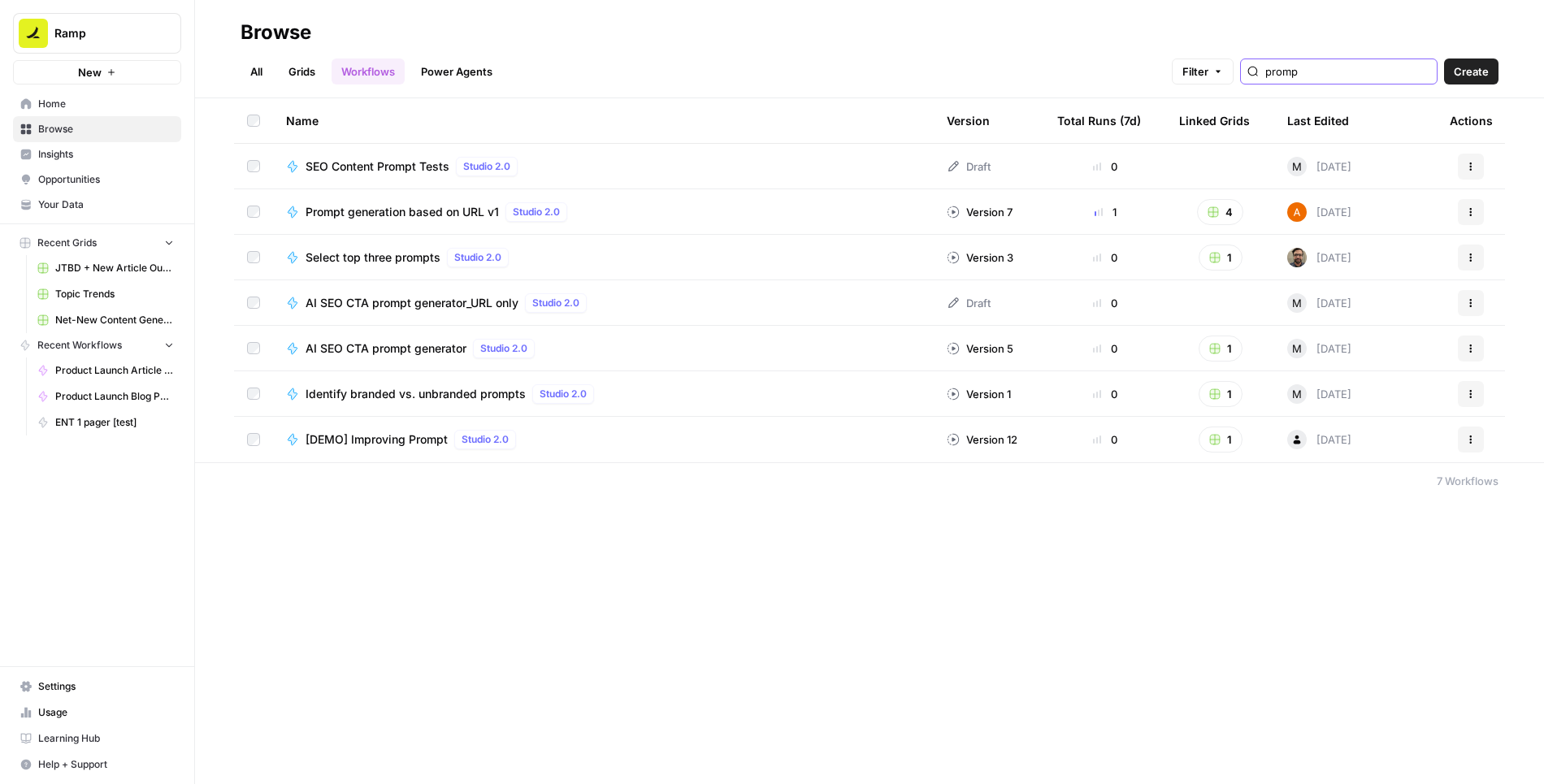
type input "promp"
click at [407, 206] on span "Prompt generation based on URL v1" at bounding box center [402, 211] width 194 height 16
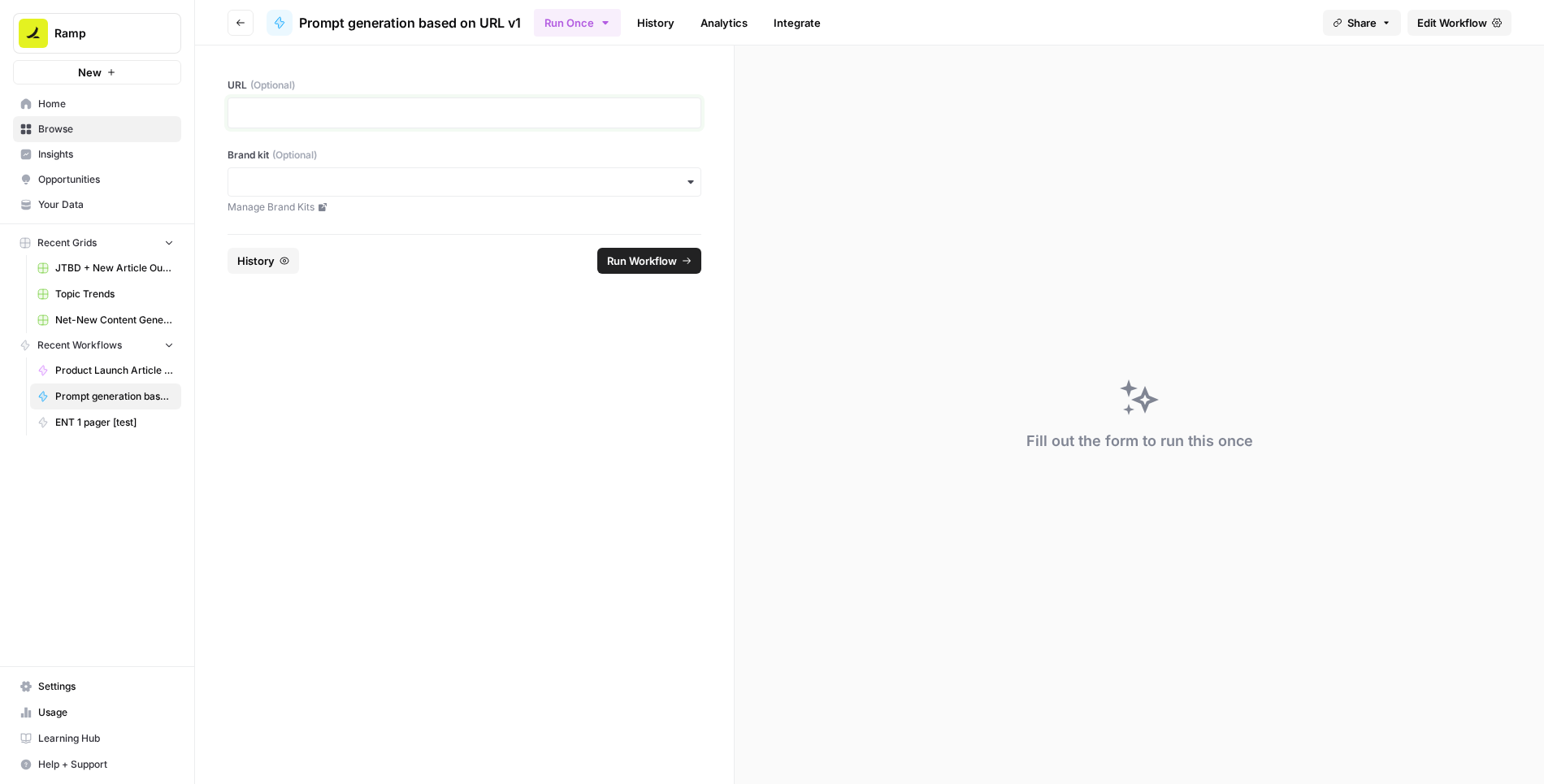
click at [406, 116] on p at bounding box center [465, 113] width 453 height 16
click at [404, 182] on input "Brand kit (Optional)" at bounding box center [465, 182] width 453 height 16
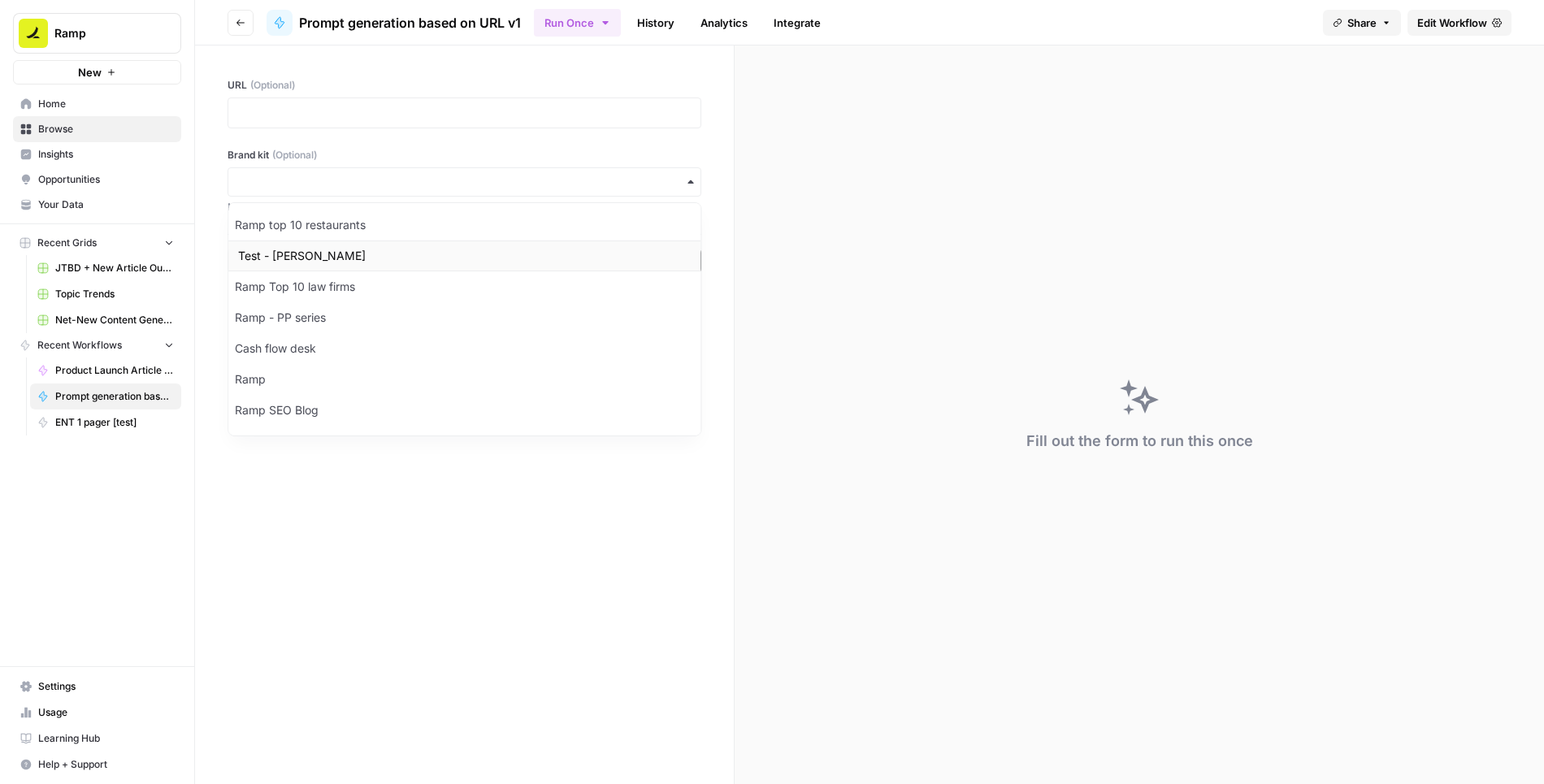
click at [347, 260] on div "Test - [PERSON_NAME]" at bounding box center [464, 255] width 472 height 31
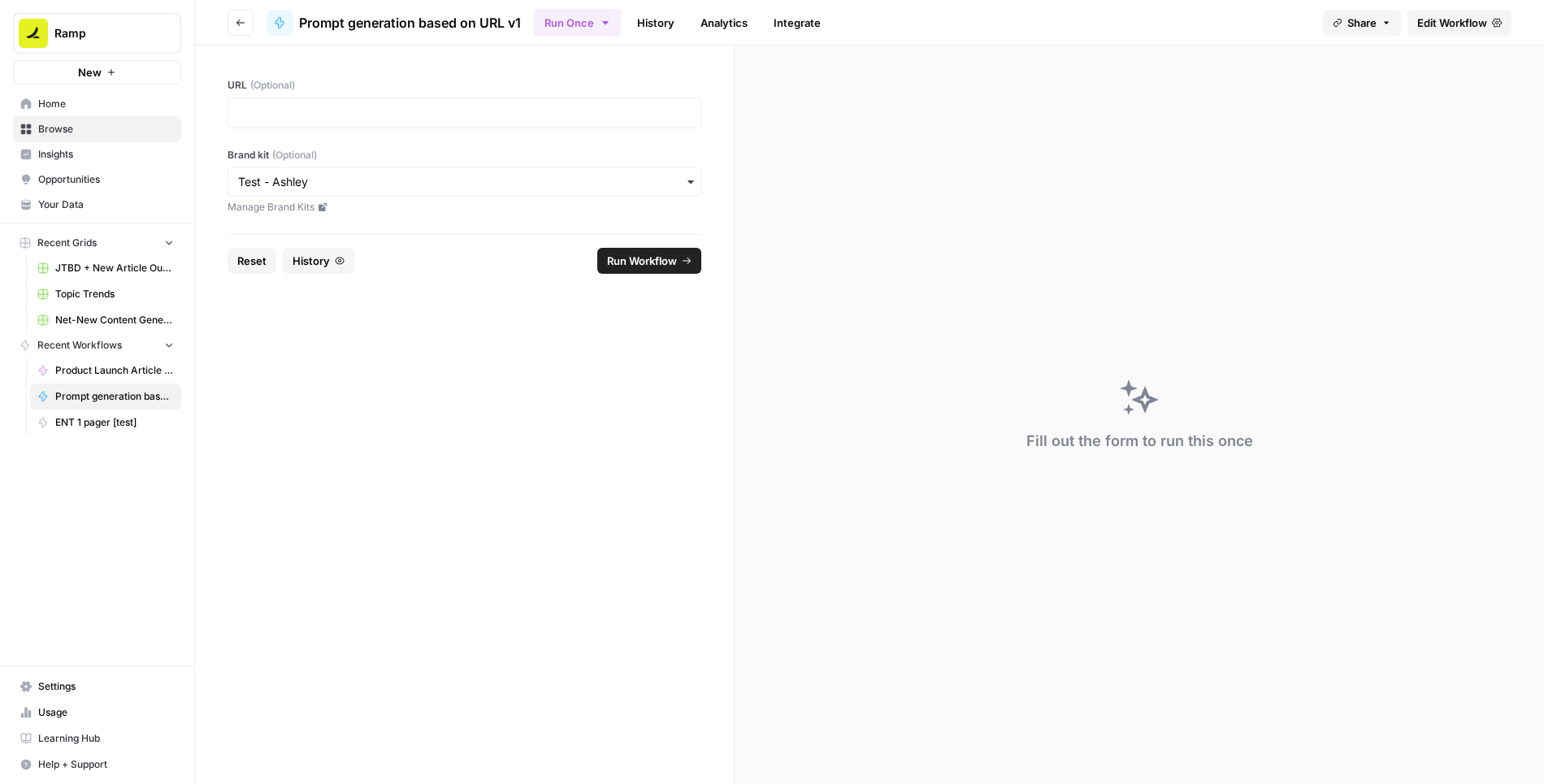
click at [392, 103] on div at bounding box center [464, 113] width 474 height 31
click at [361, 111] on p at bounding box center [465, 113] width 453 height 16
click at [395, 192] on div "button" at bounding box center [464, 182] width 474 height 29
